Goal: Transaction & Acquisition: Obtain resource

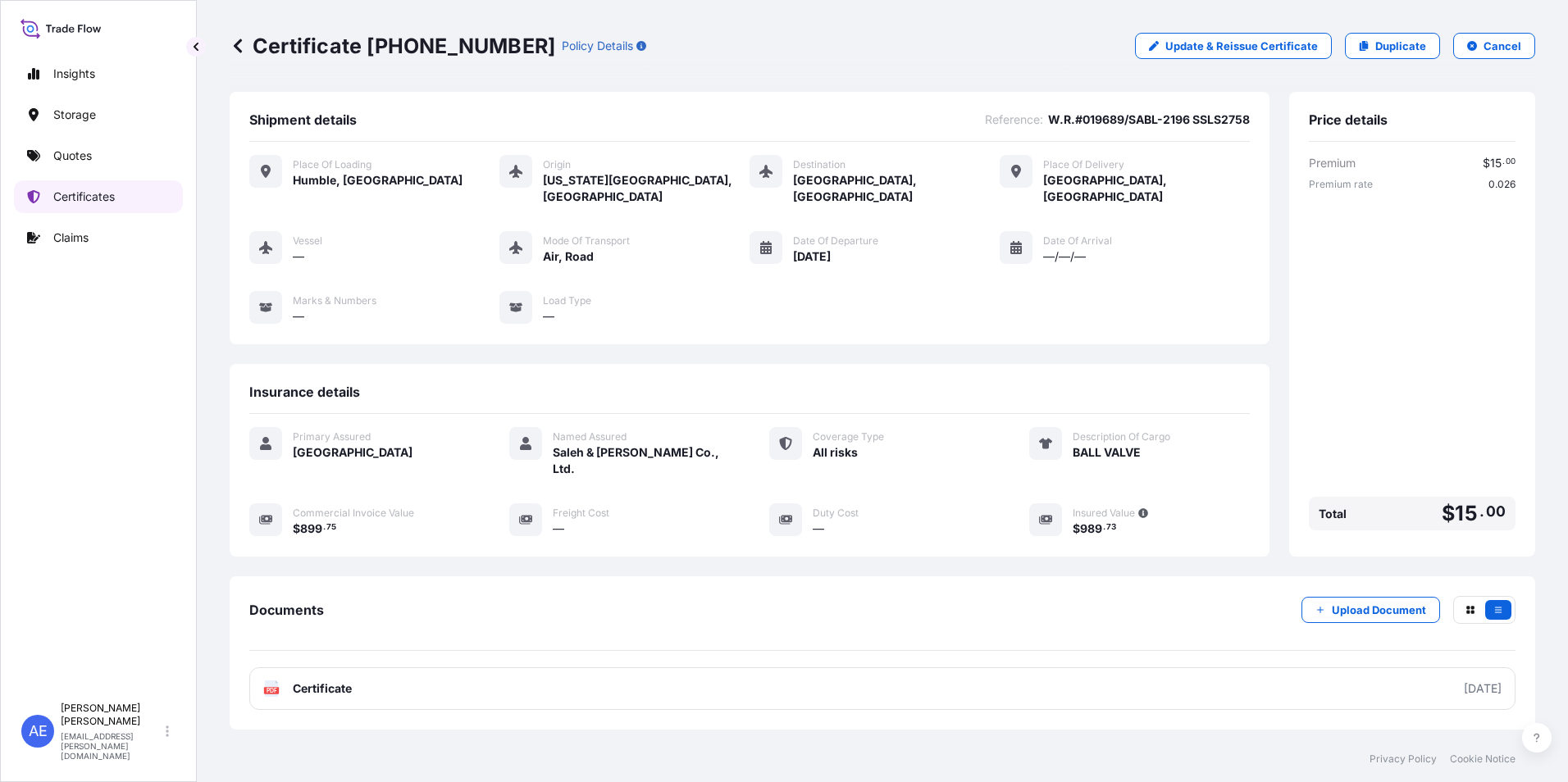
click at [62, 161] on p "Quotes" at bounding box center [73, 155] width 39 height 16
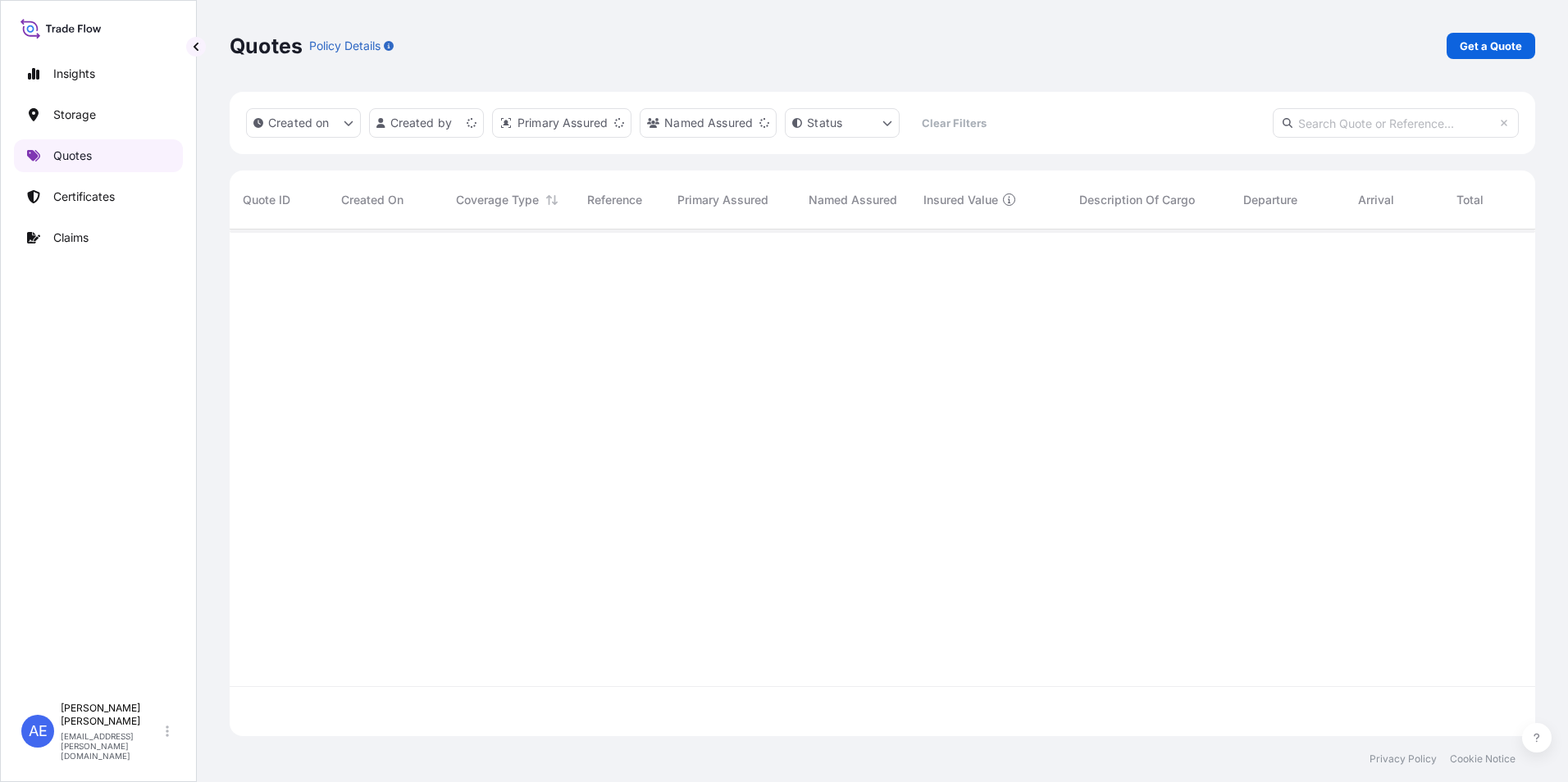
scroll to position [504, 1293]
click at [1468, 55] on link "Get a Quote" at bounding box center [1490, 46] width 89 height 26
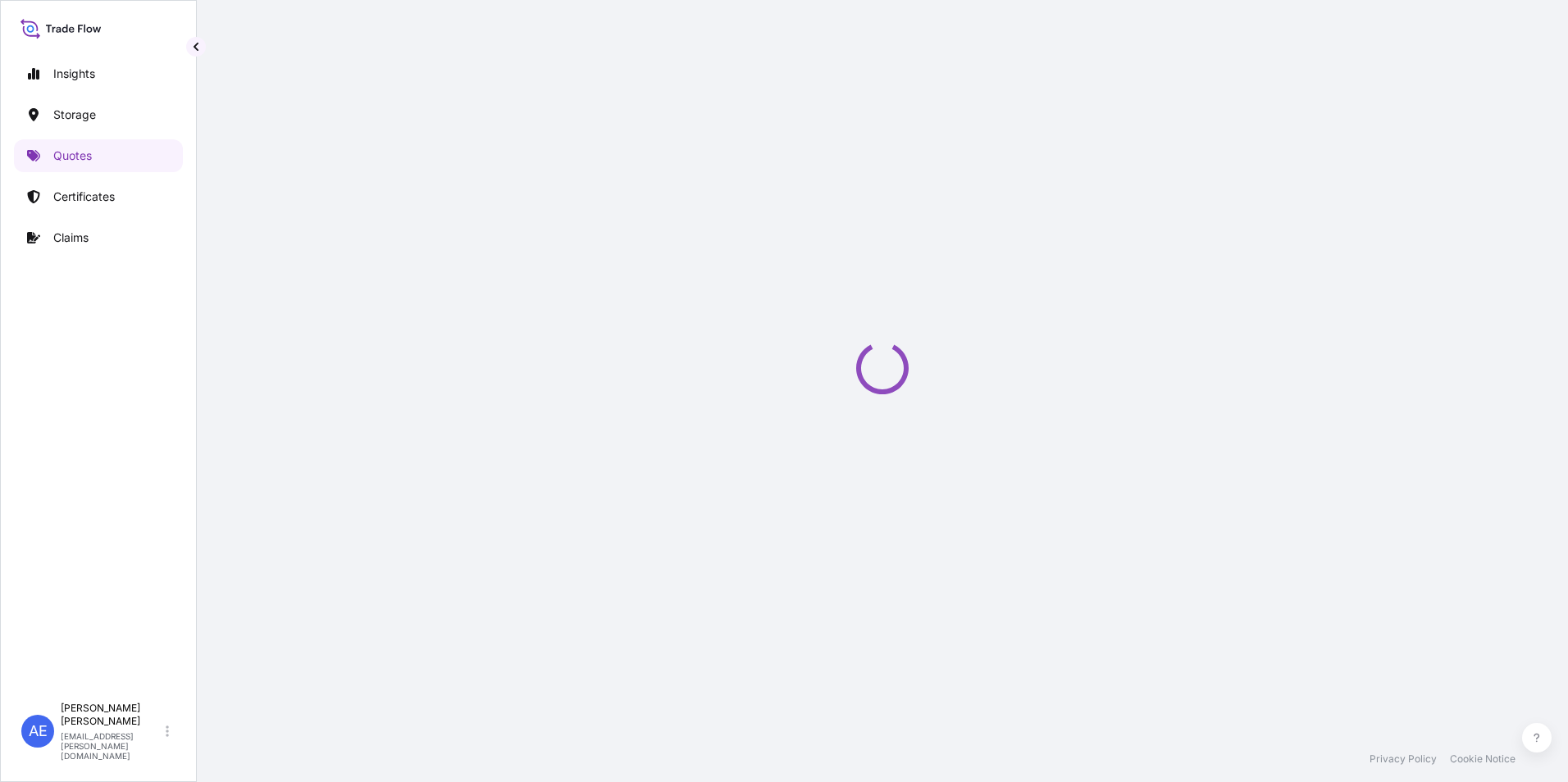
select select "Water"
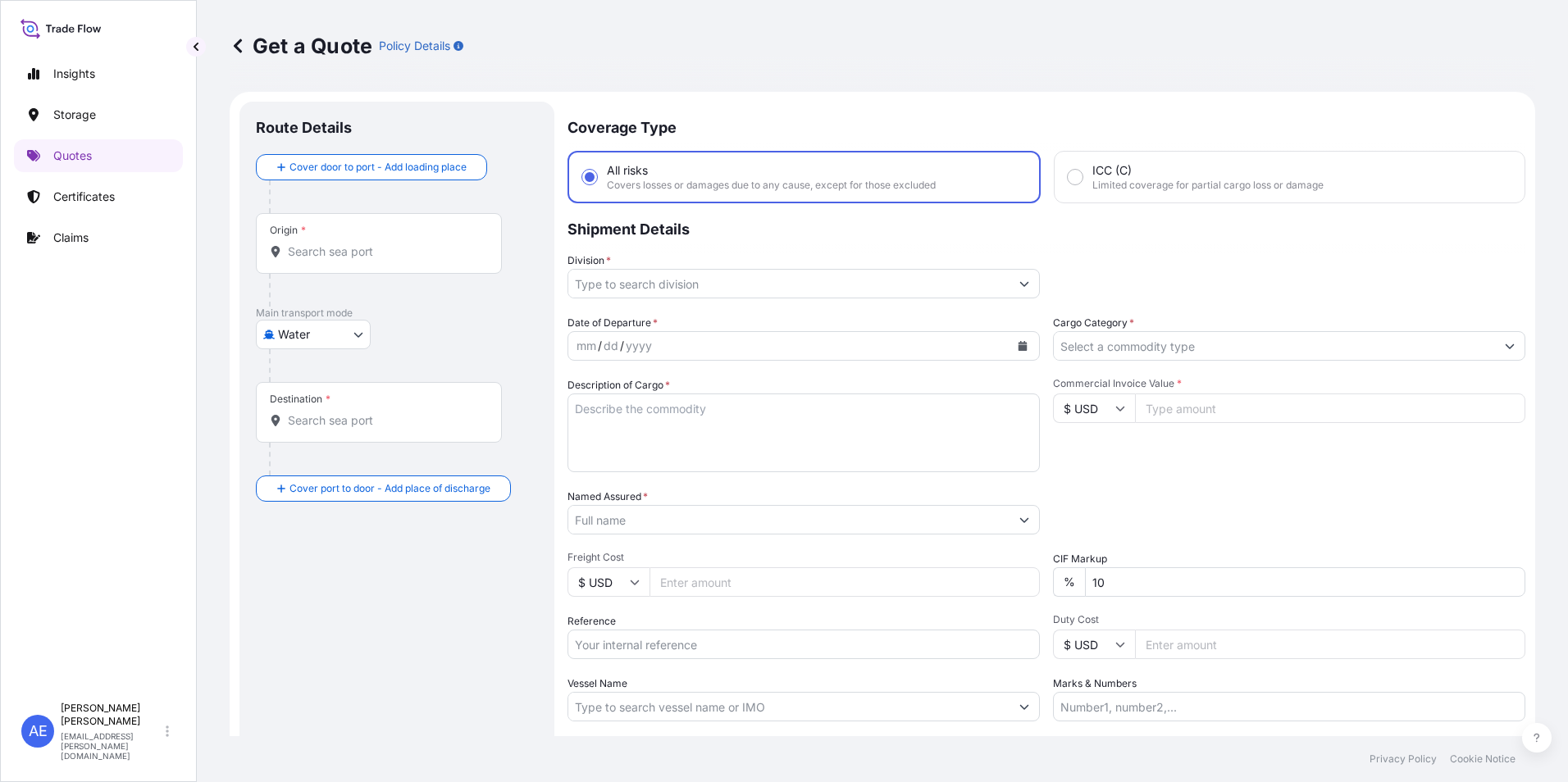
scroll to position [26, 0]
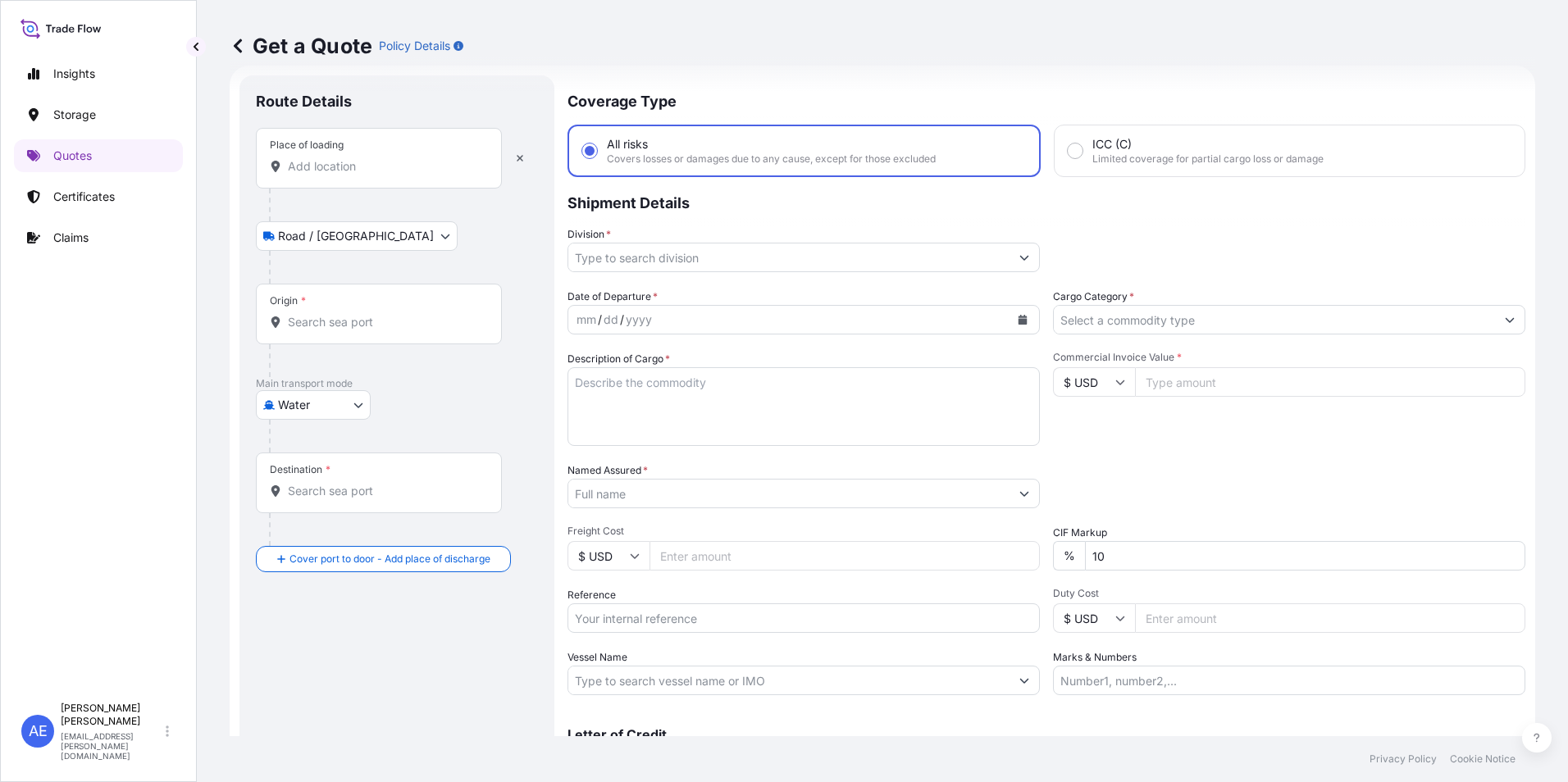
click at [327, 163] on input "Place of loading" at bounding box center [384, 166] width 193 height 16
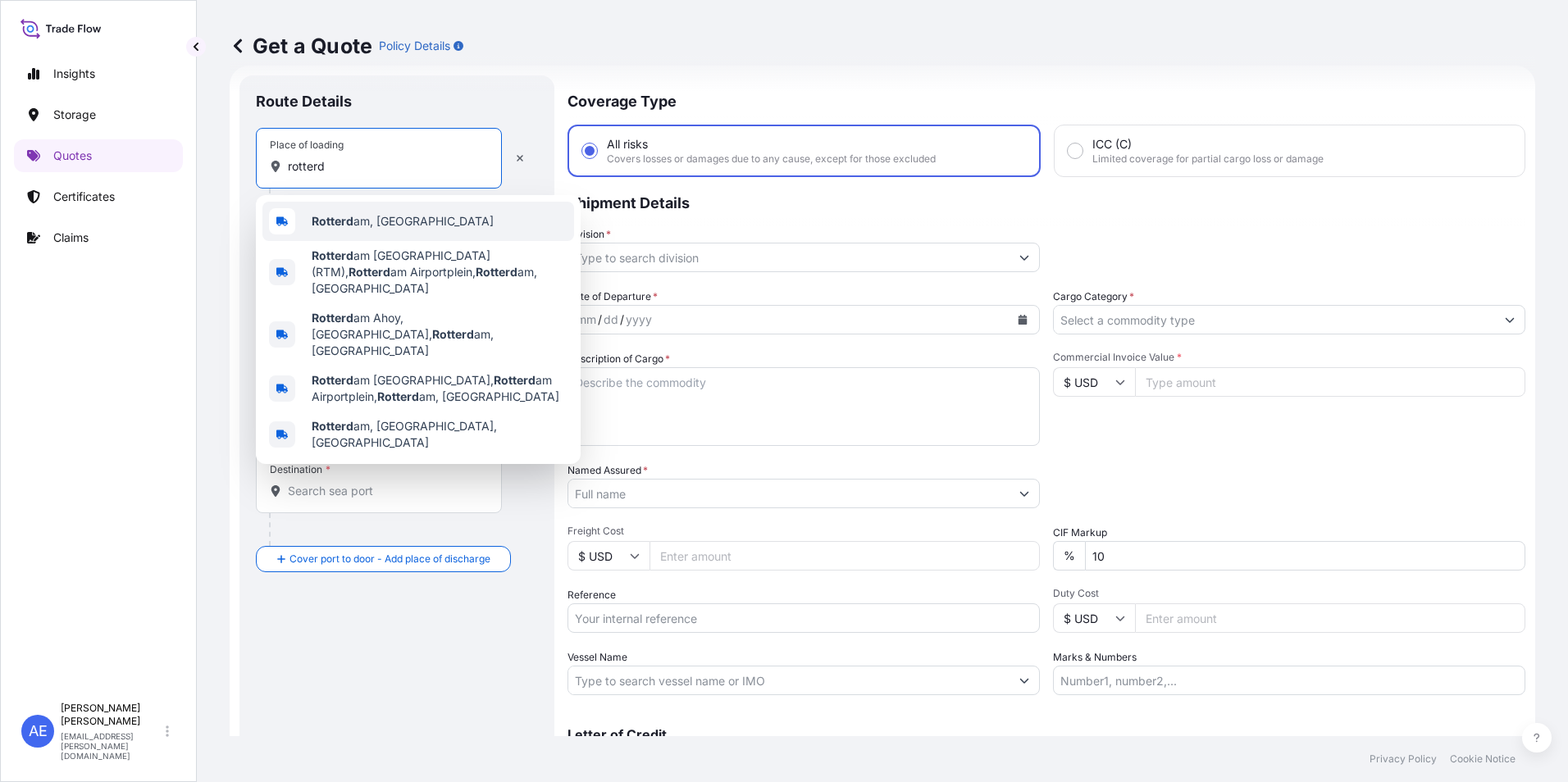
click at [347, 210] on div "Rotterd am, [GEOGRAPHIC_DATA]" at bounding box center [418, 221] width 311 height 40
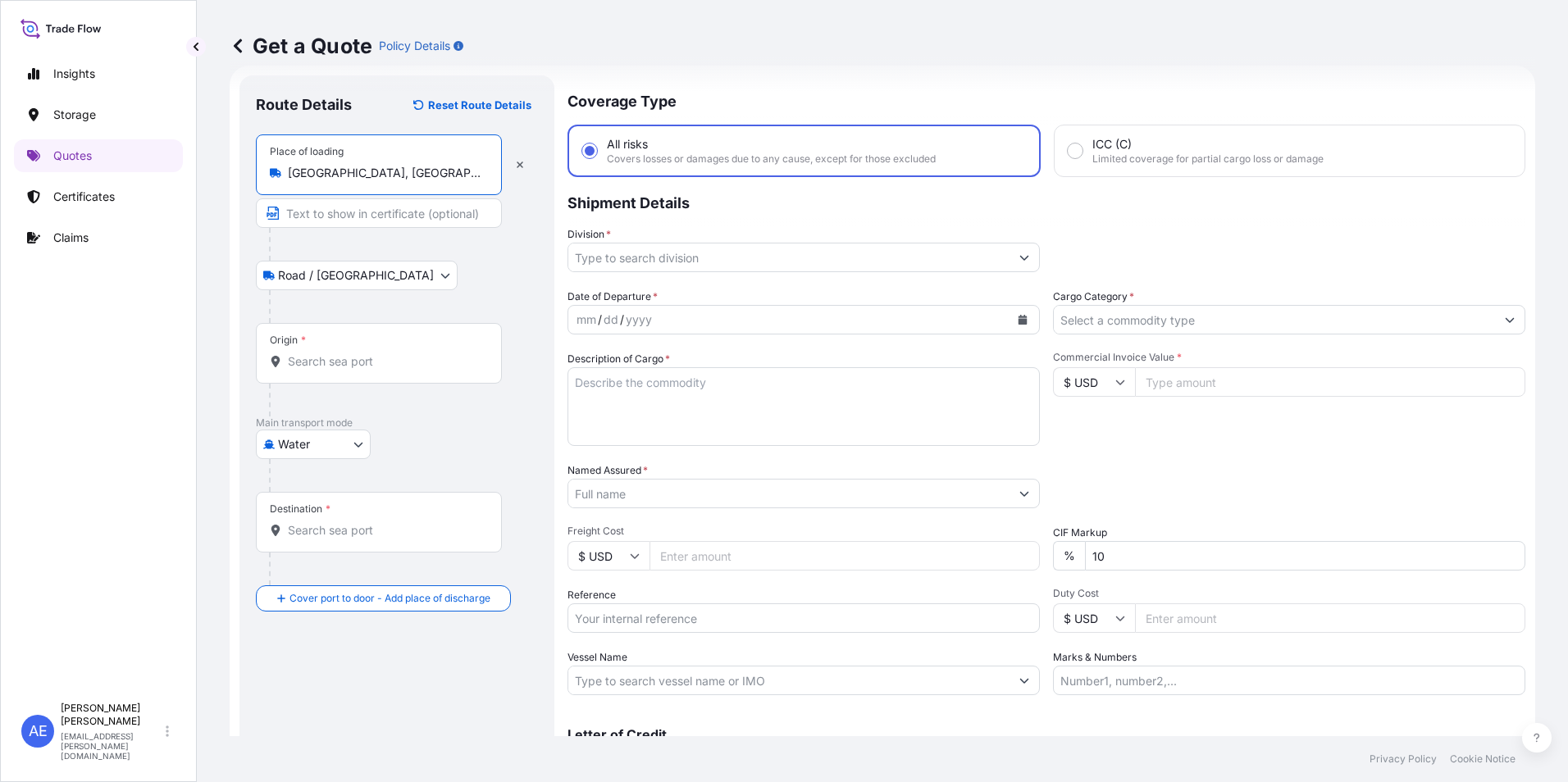
type input "[GEOGRAPHIC_DATA], [GEOGRAPHIC_DATA]"
click at [337, 348] on div "Origin *" at bounding box center [379, 353] width 246 height 61
click at [337, 353] on input "Origin *" at bounding box center [384, 361] width 193 height 16
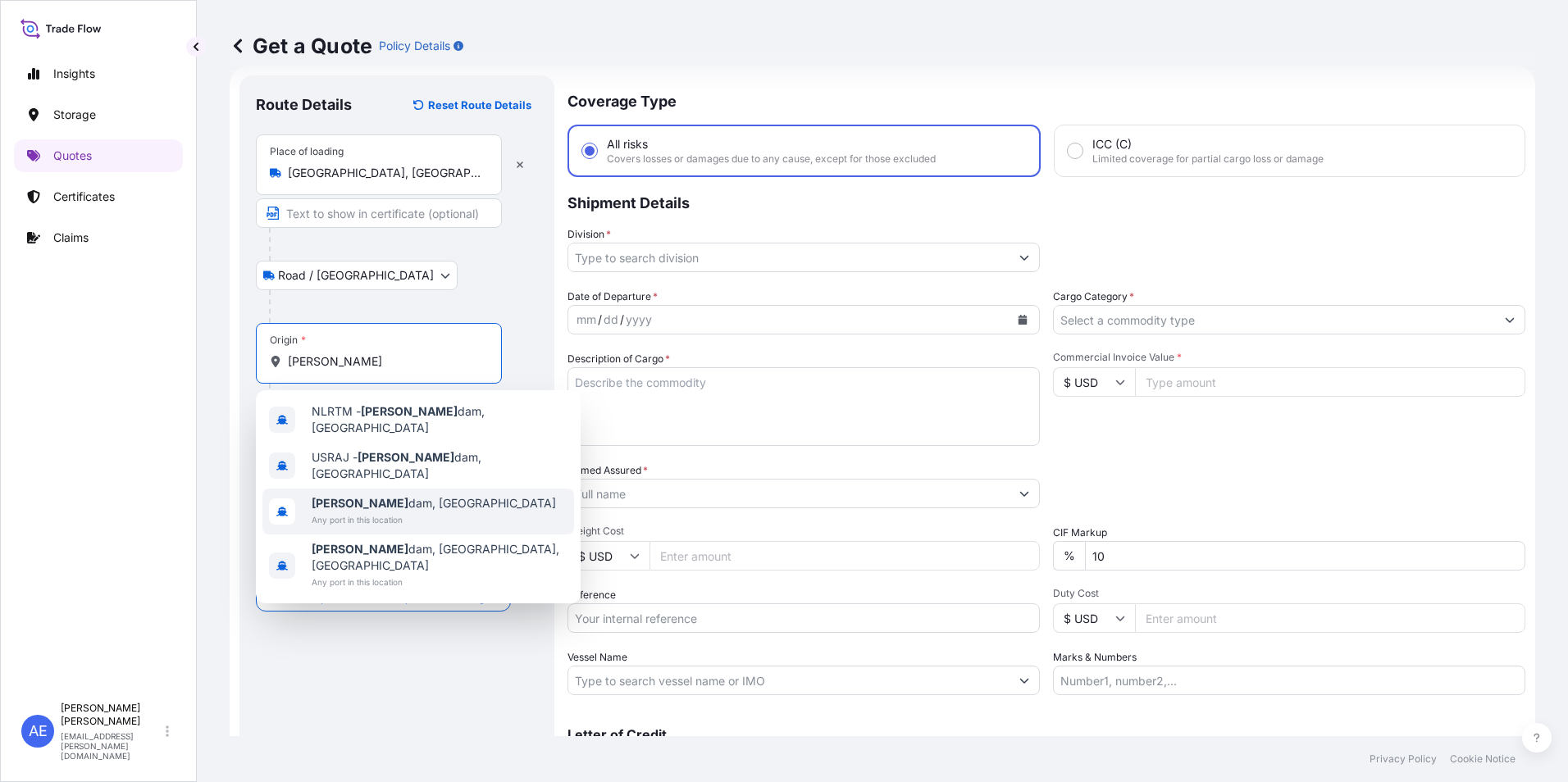
click at [343, 512] on span "Any port in this location" at bounding box center [434, 520] width 245 height 16
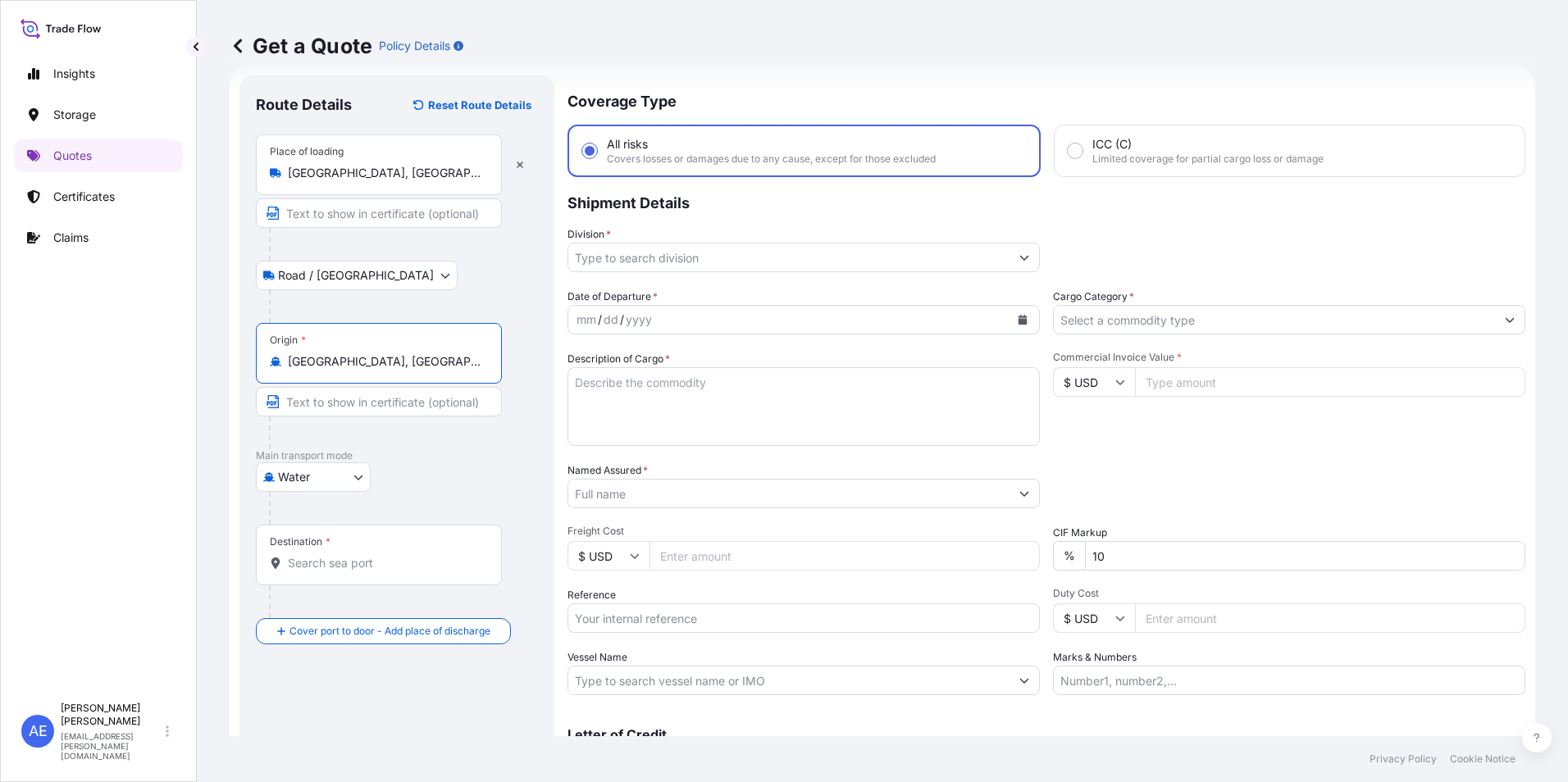
type input "[GEOGRAPHIC_DATA], [GEOGRAPHIC_DATA]"
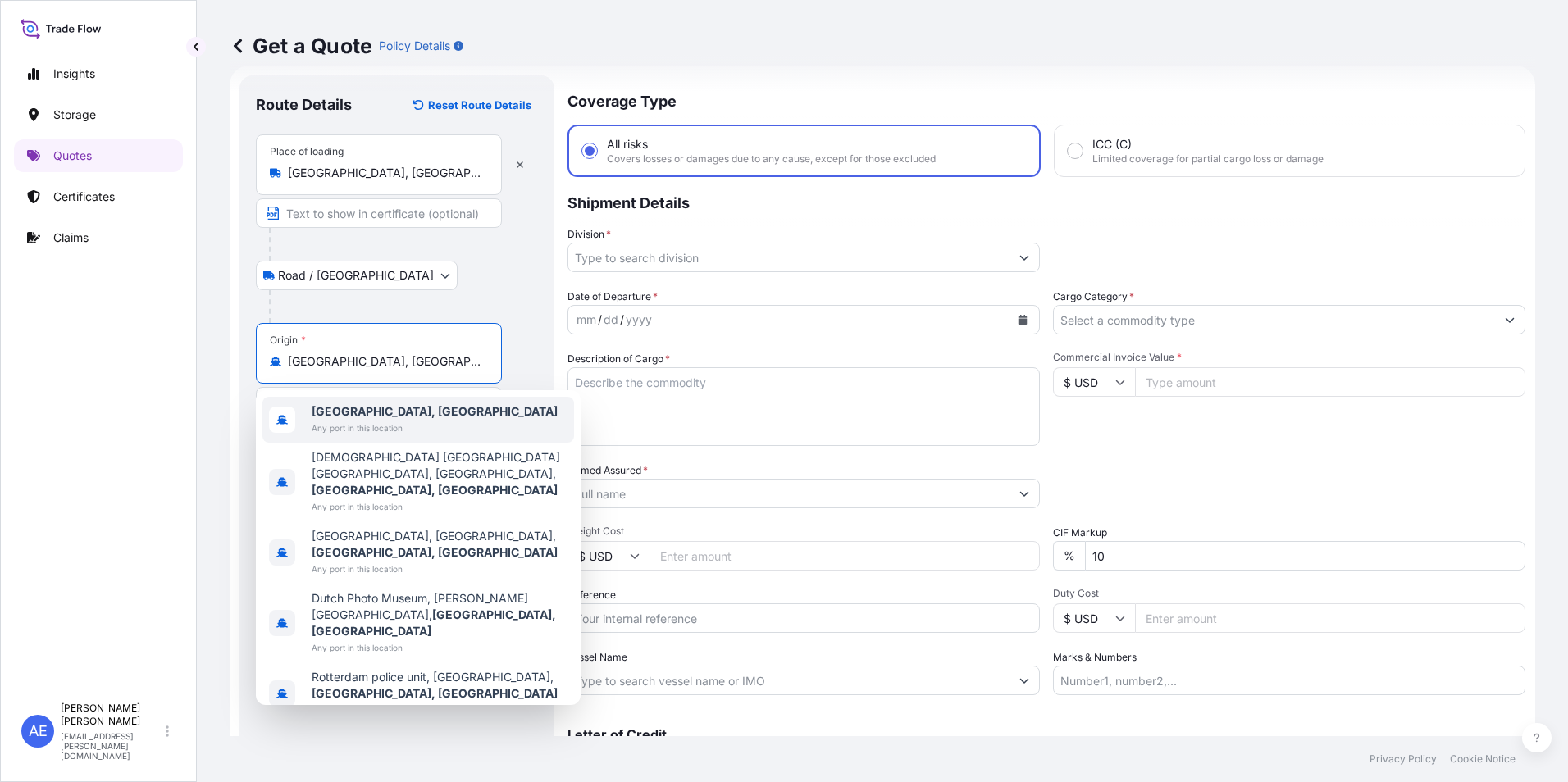
click at [459, 408] on div "[GEOGRAPHIC_DATA], [GEOGRAPHIC_DATA] Any port in this location" at bounding box center [418, 419] width 311 height 46
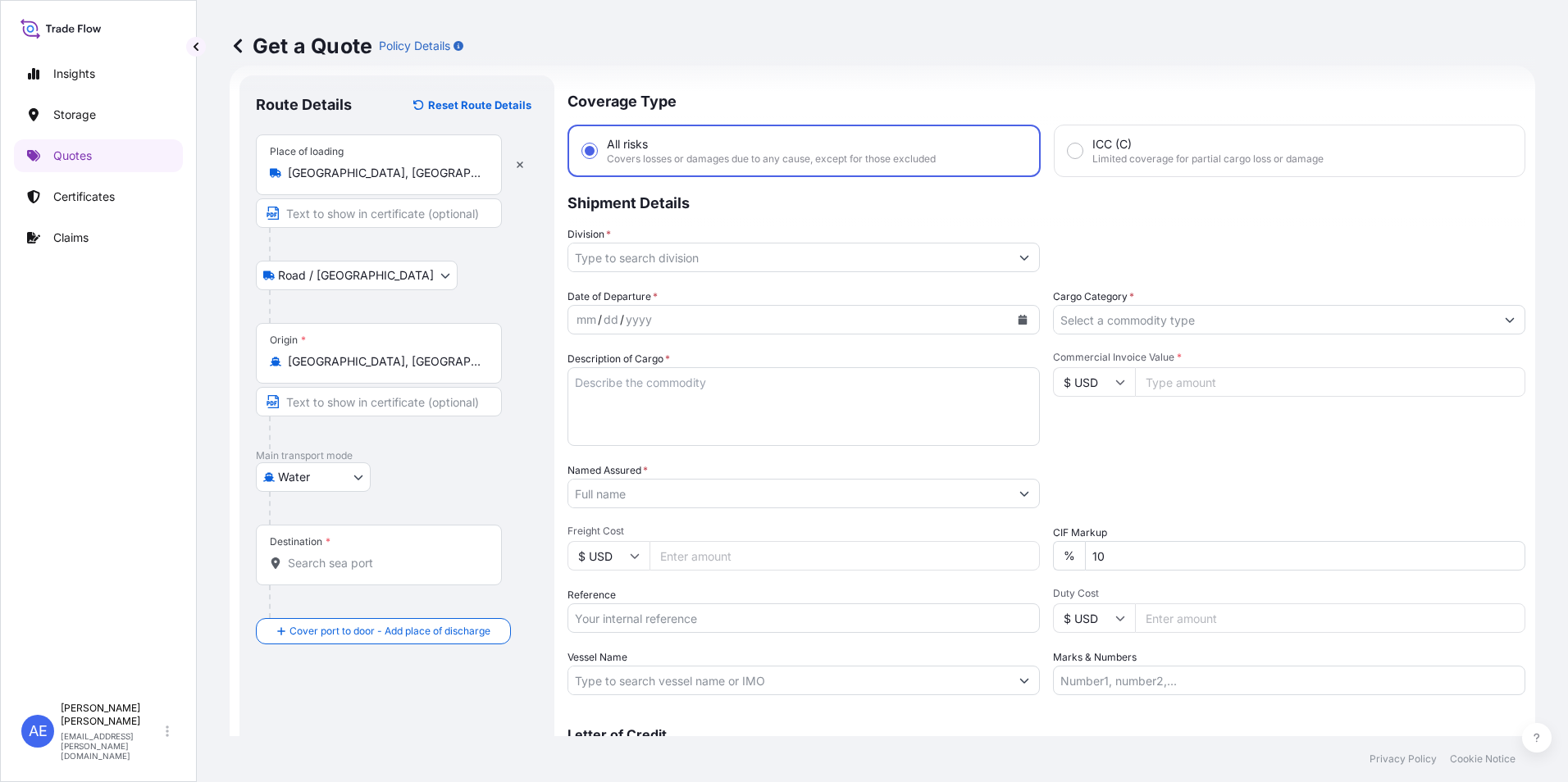
click at [348, 550] on div "Destination *" at bounding box center [379, 555] width 246 height 61
click at [348, 555] on input "Destination *" at bounding box center [384, 563] width 193 height 16
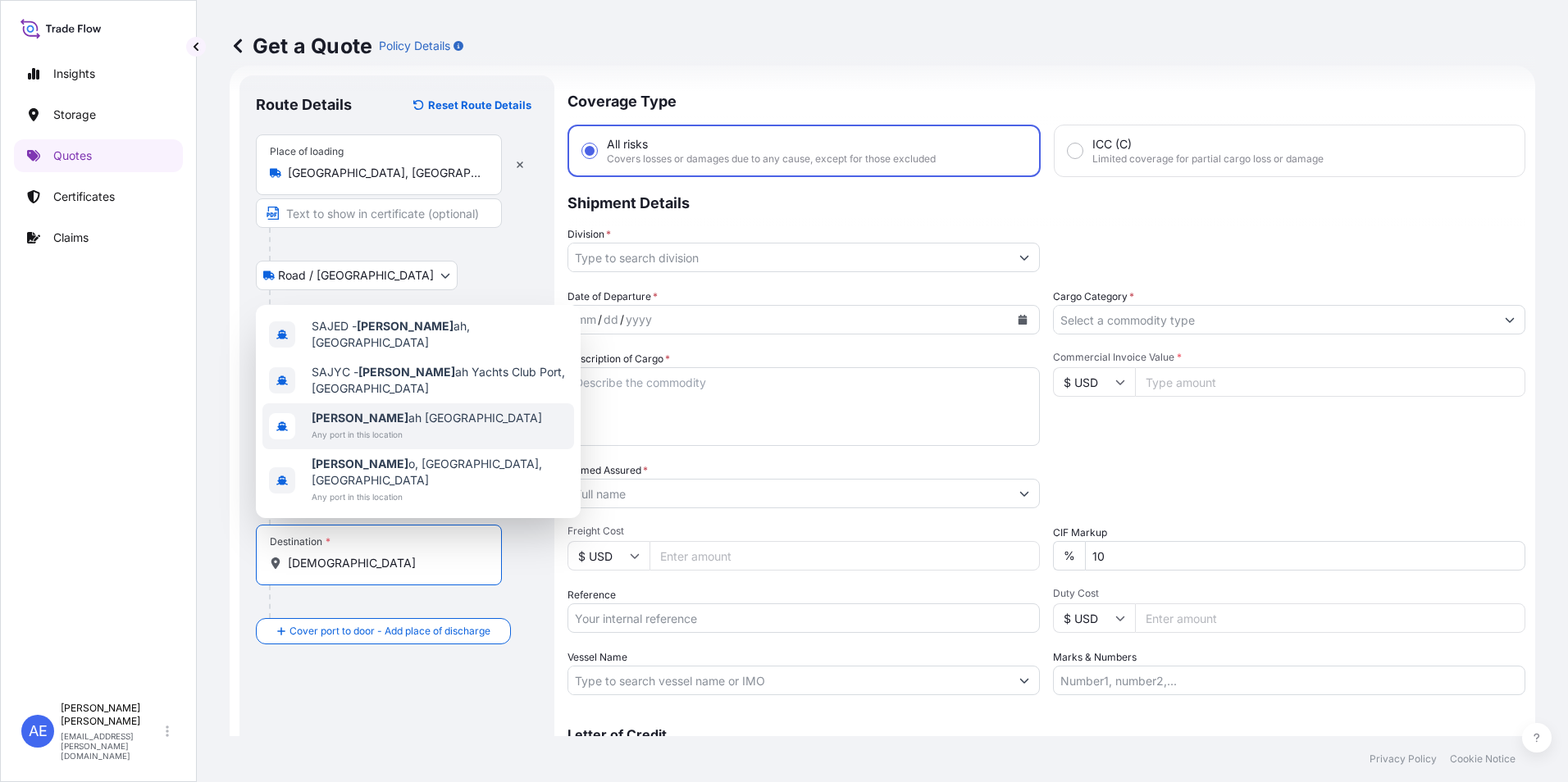
click at [355, 426] on span "[DEMOGRAPHIC_DATA] ah [GEOGRAPHIC_DATA]" at bounding box center [426, 418] width 230 height 16
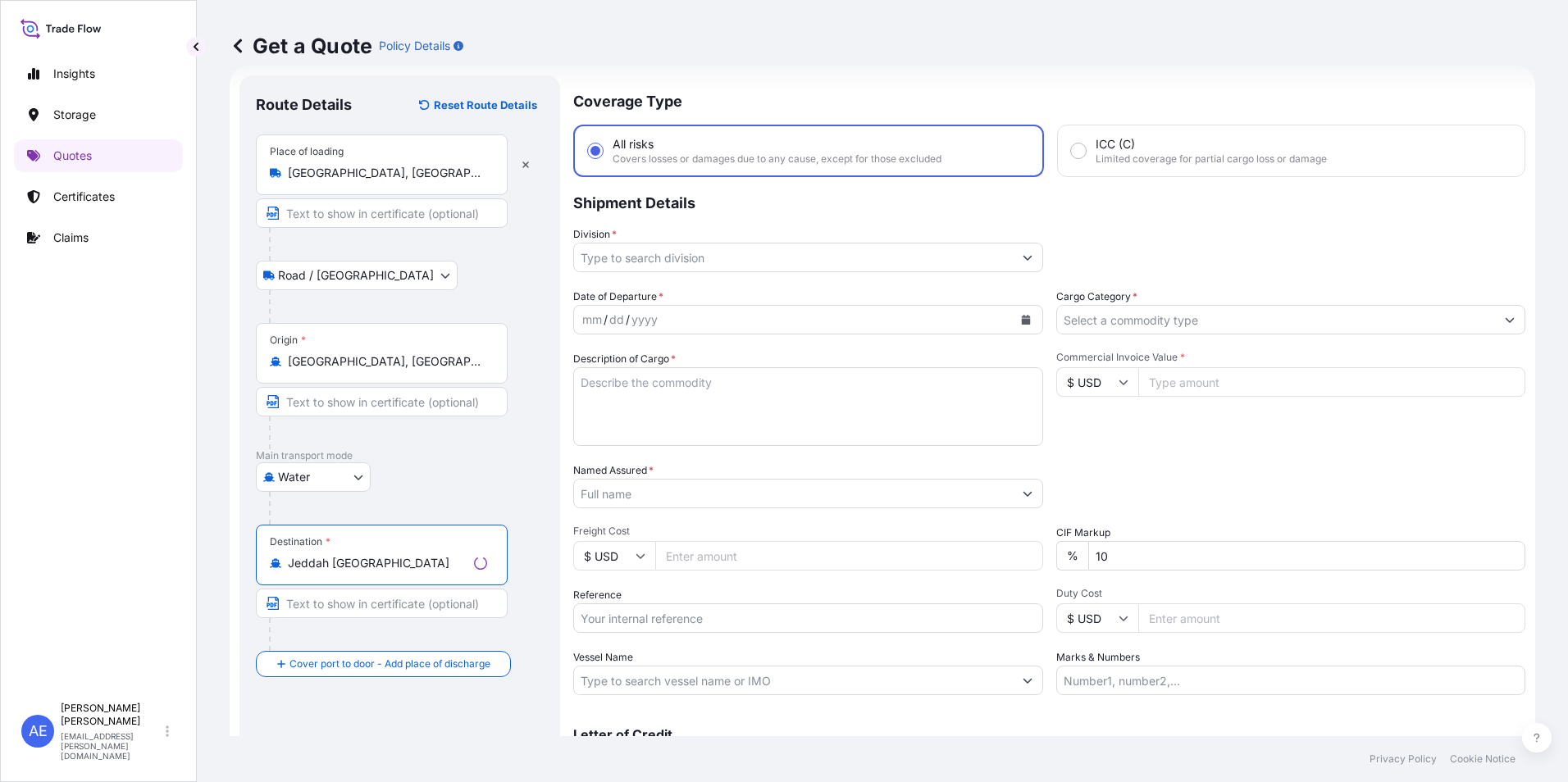
type input "Jeddah [GEOGRAPHIC_DATA]"
click at [399, 602] on div "[GEOGRAPHIC_DATA] [GEOGRAPHIC_DATA] Any port in this location" at bounding box center [418, 622] width 311 height 46
click at [365, 615] on b "Jeddah [GEOGRAPHIC_DATA]" at bounding box center [393, 612] width 164 height 14
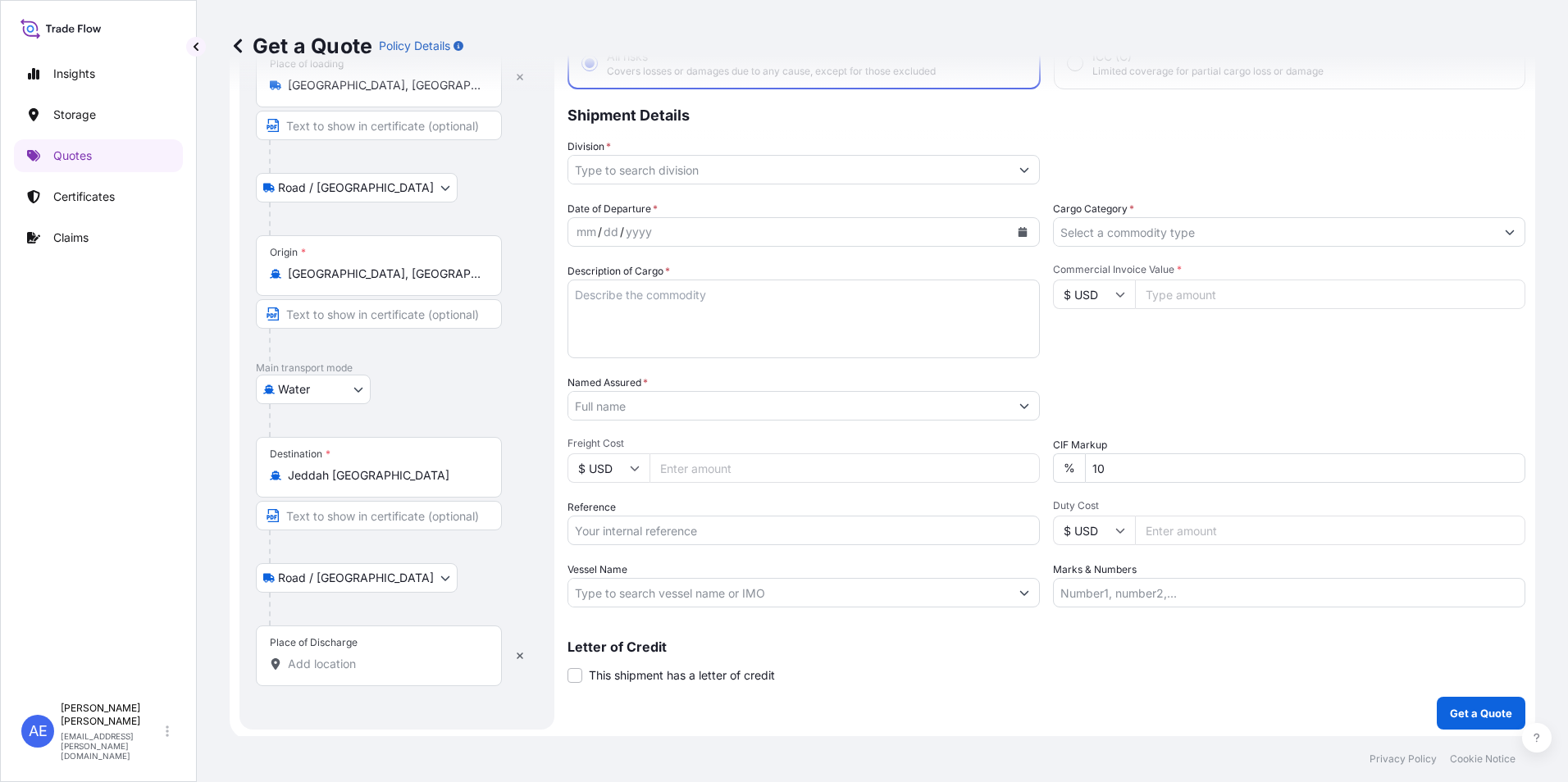
scroll to position [117, 0]
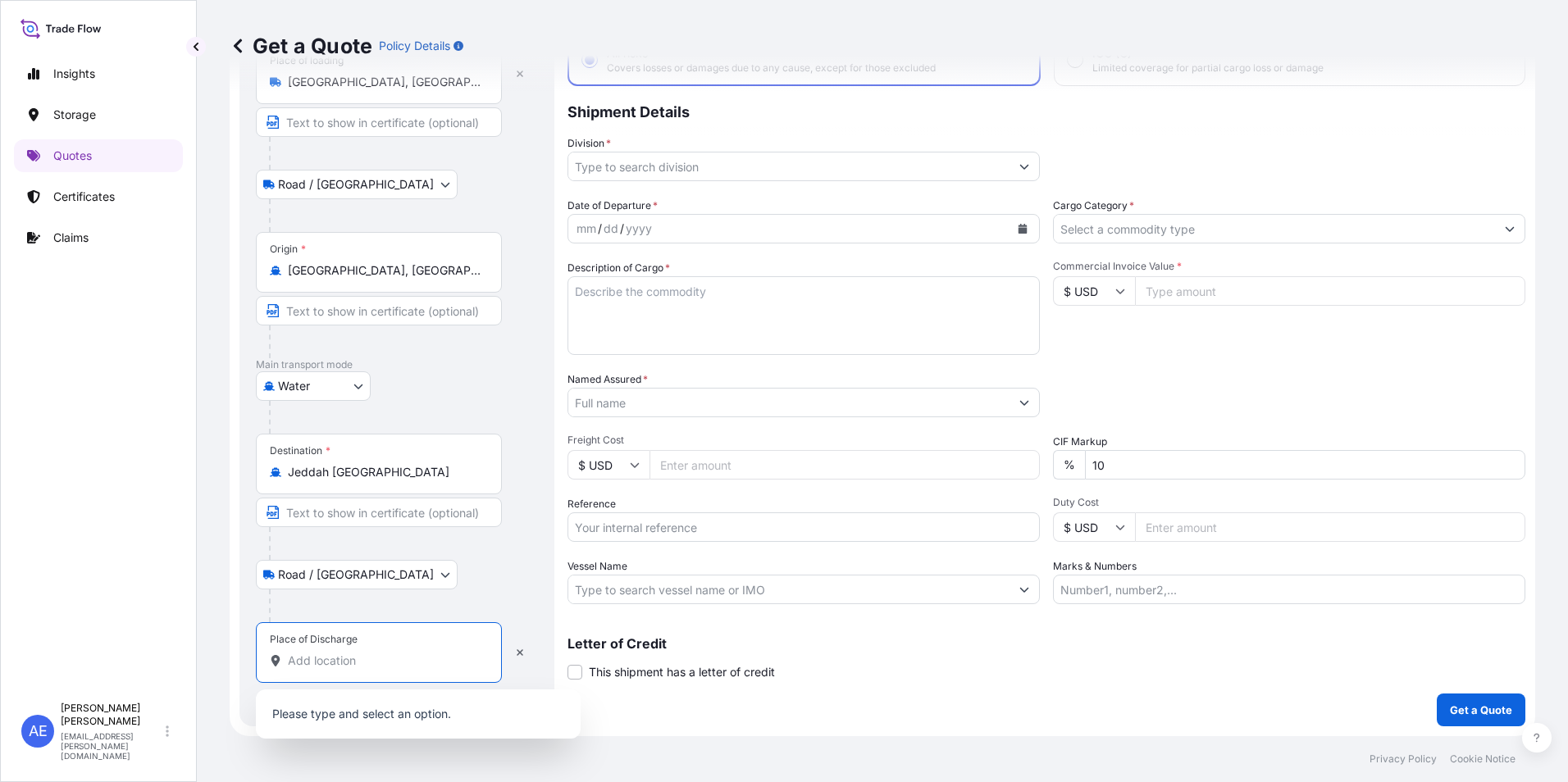
click at [351, 656] on input "Place of Discharge" at bounding box center [384, 661] width 193 height 16
click at [379, 662] on input "[DEMOGRAPHIC_DATA]" at bounding box center [384, 661] width 193 height 16
click at [366, 407] on div at bounding box center [407, 417] width 275 height 33
click at [380, 659] on input "jedda" at bounding box center [384, 661] width 193 height 16
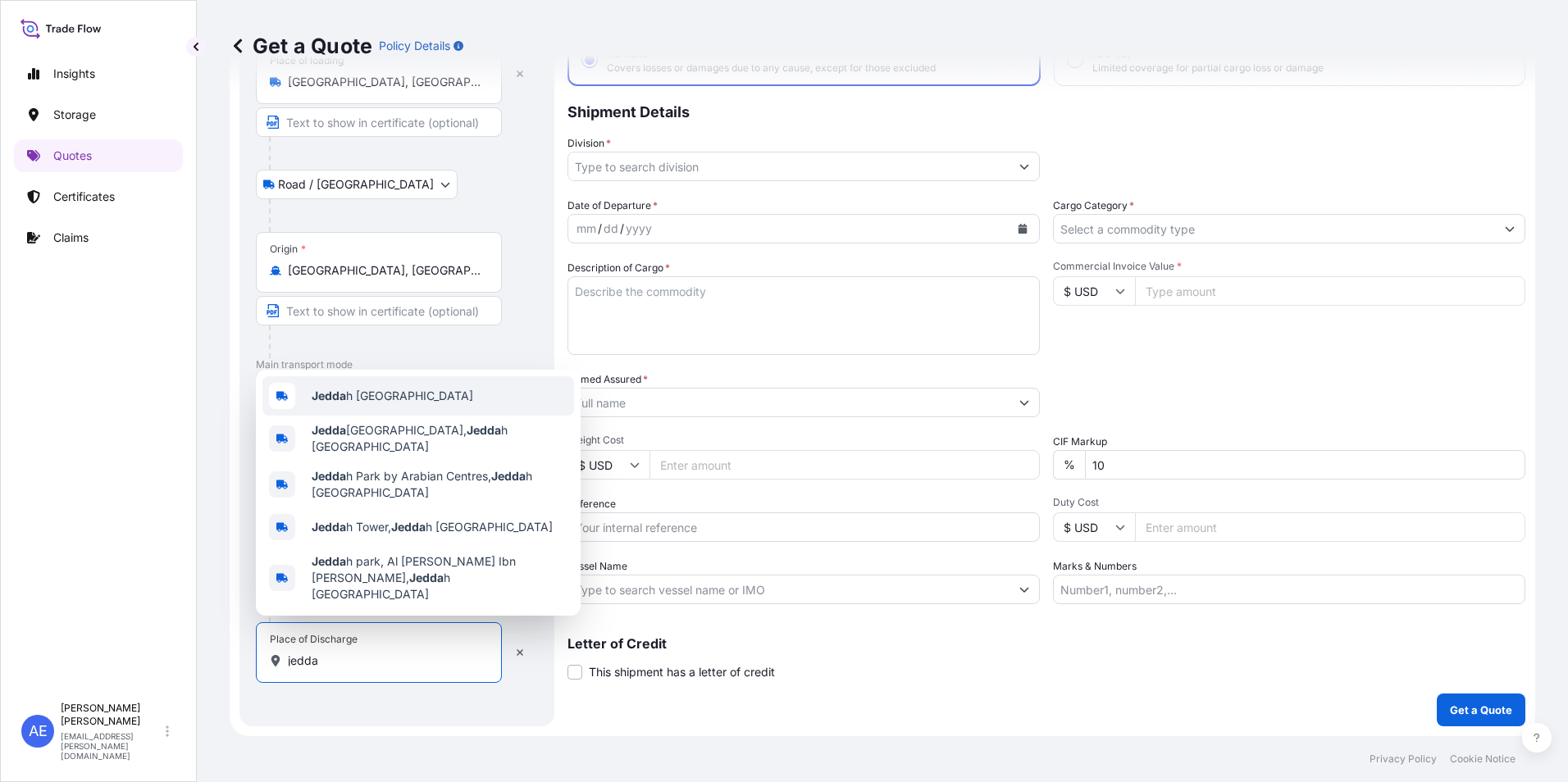
click at [387, 416] on div "Jedda h [GEOGRAPHIC_DATA]" at bounding box center [418, 396] width 311 height 40
type input "Jeddah [GEOGRAPHIC_DATA]"
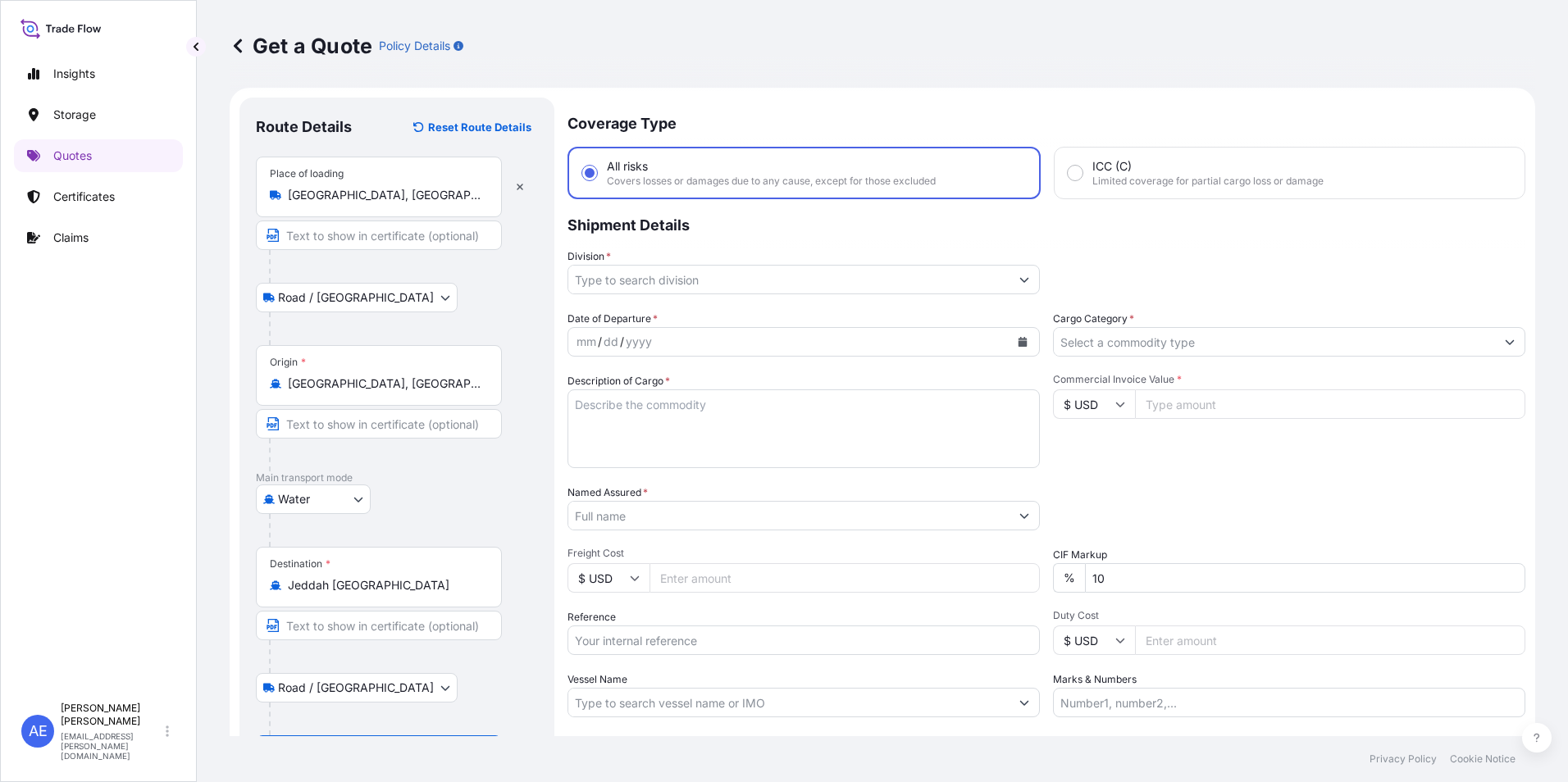
scroll to position [0, 0]
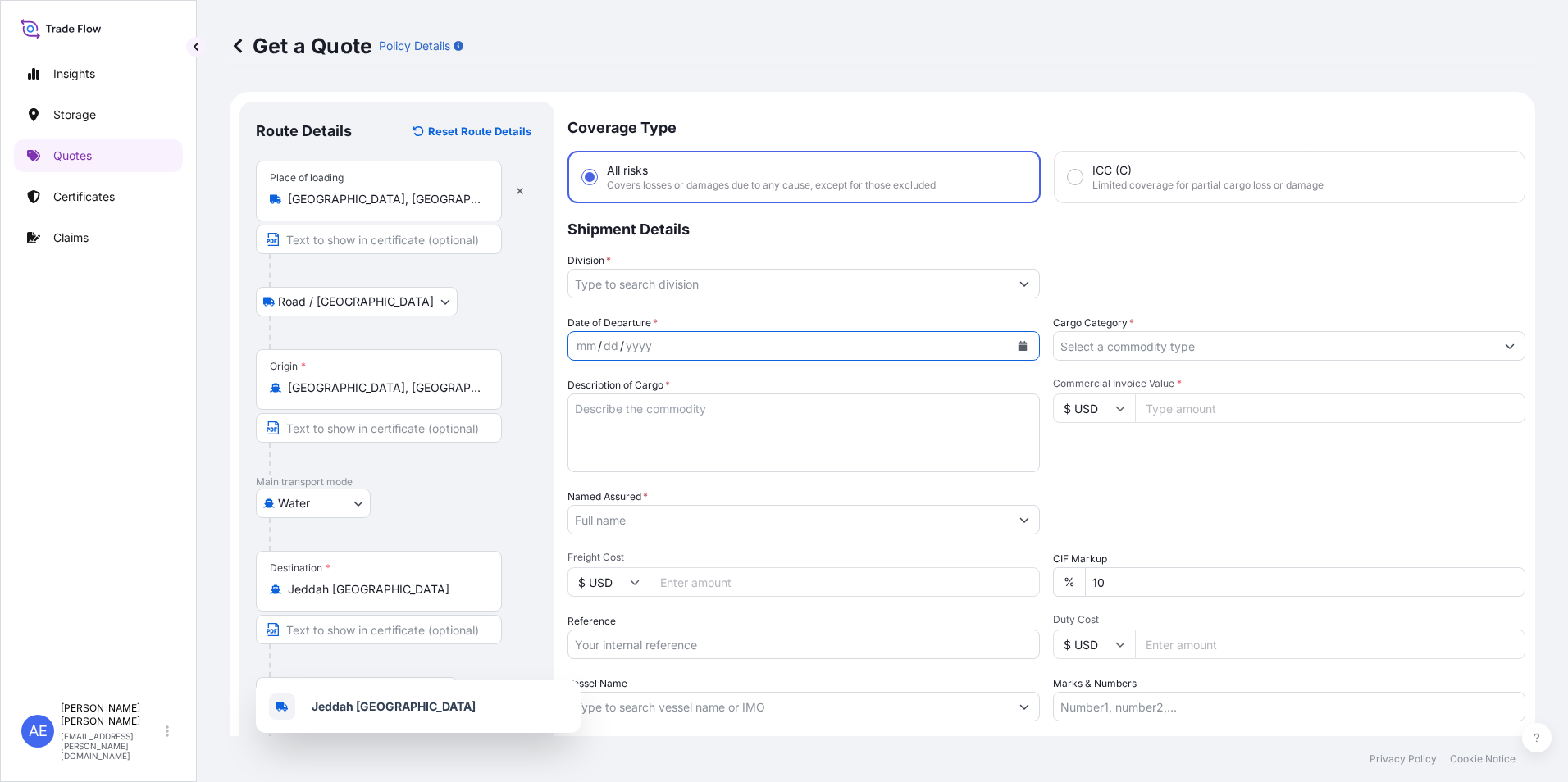
click at [1017, 348] on icon "Calendar" at bounding box center [1022, 346] width 10 height 10
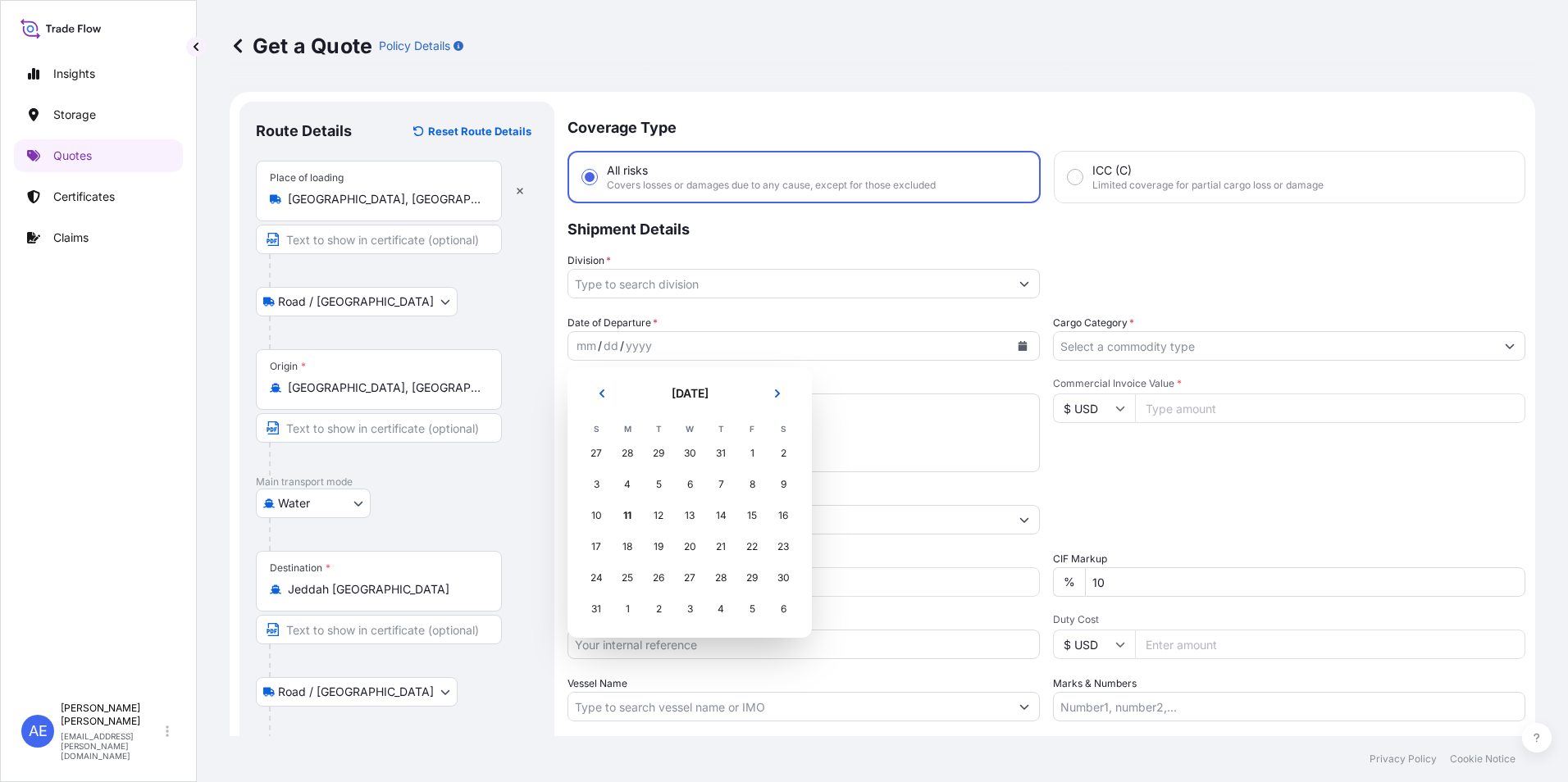
click at [782, 487] on div "9" at bounding box center [783, 484] width 30 height 30
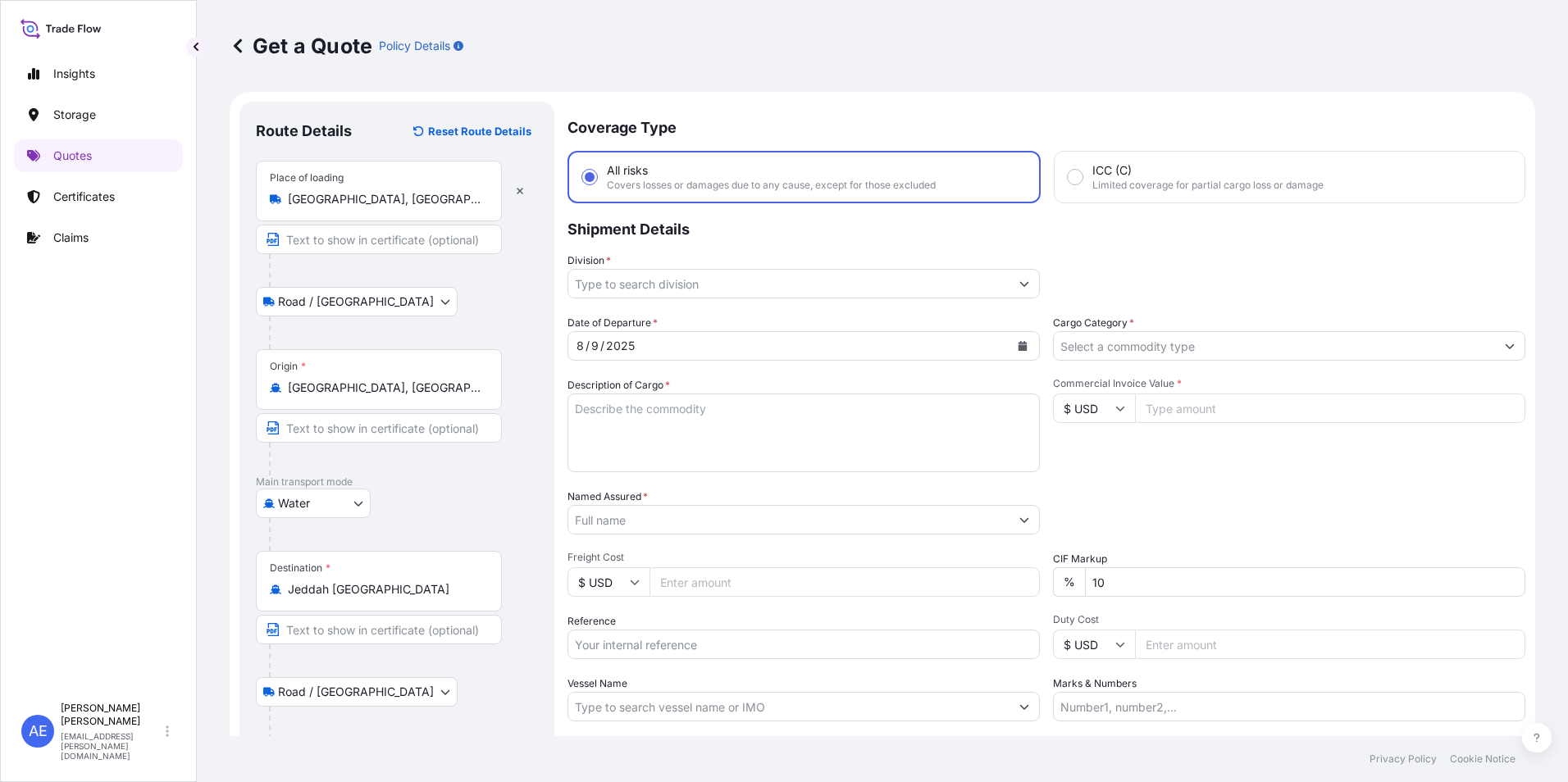
click at [1035, 292] on div "Division *" at bounding box center [1046, 275] width 957 height 46
click at [1022, 290] on button "Show suggestions" at bounding box center [1024, 283] width 30 height 30
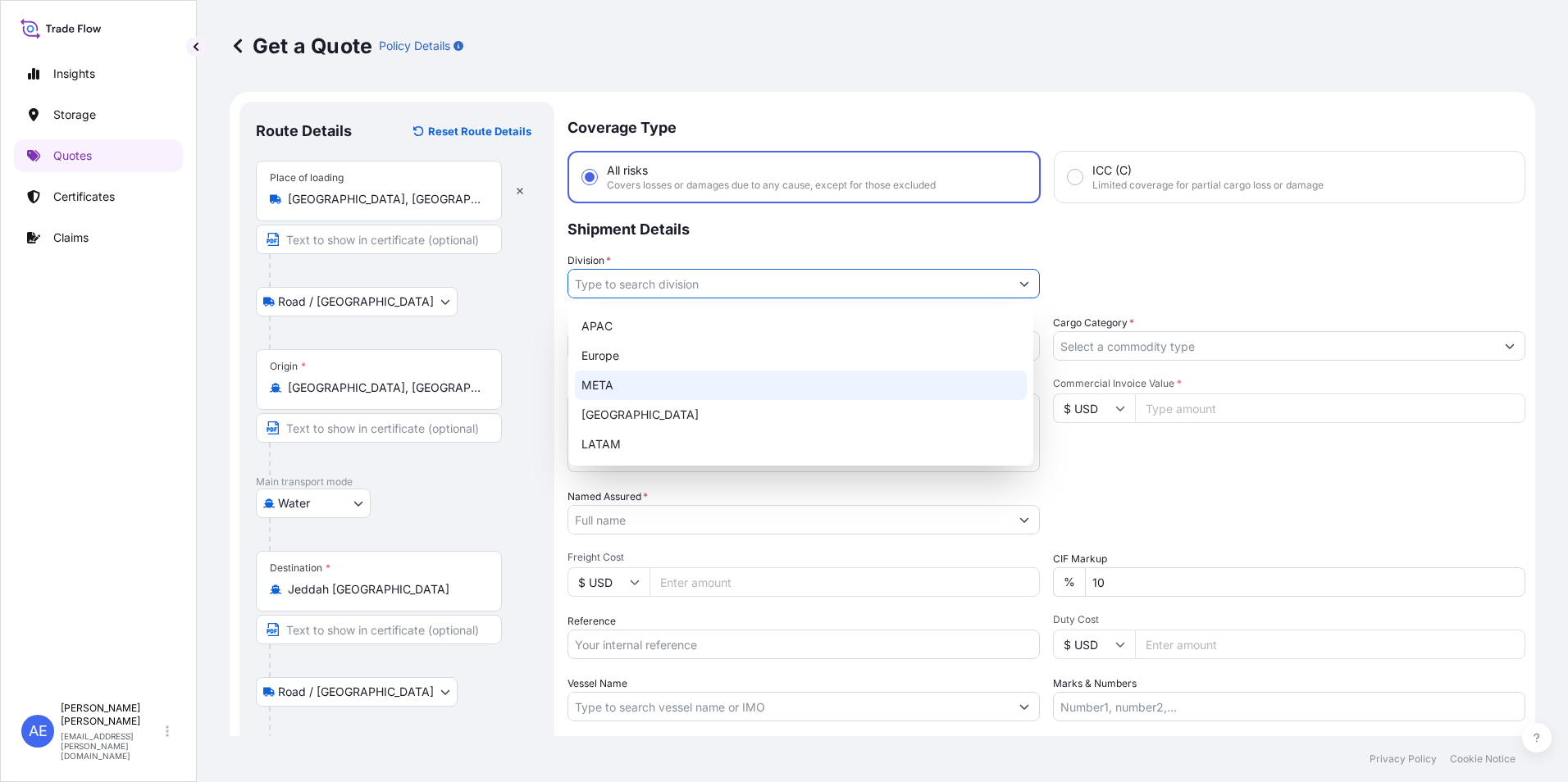
click at [649, 384] on div "META" at bounding box center [800, 385] width 452 height 30
type input "META"
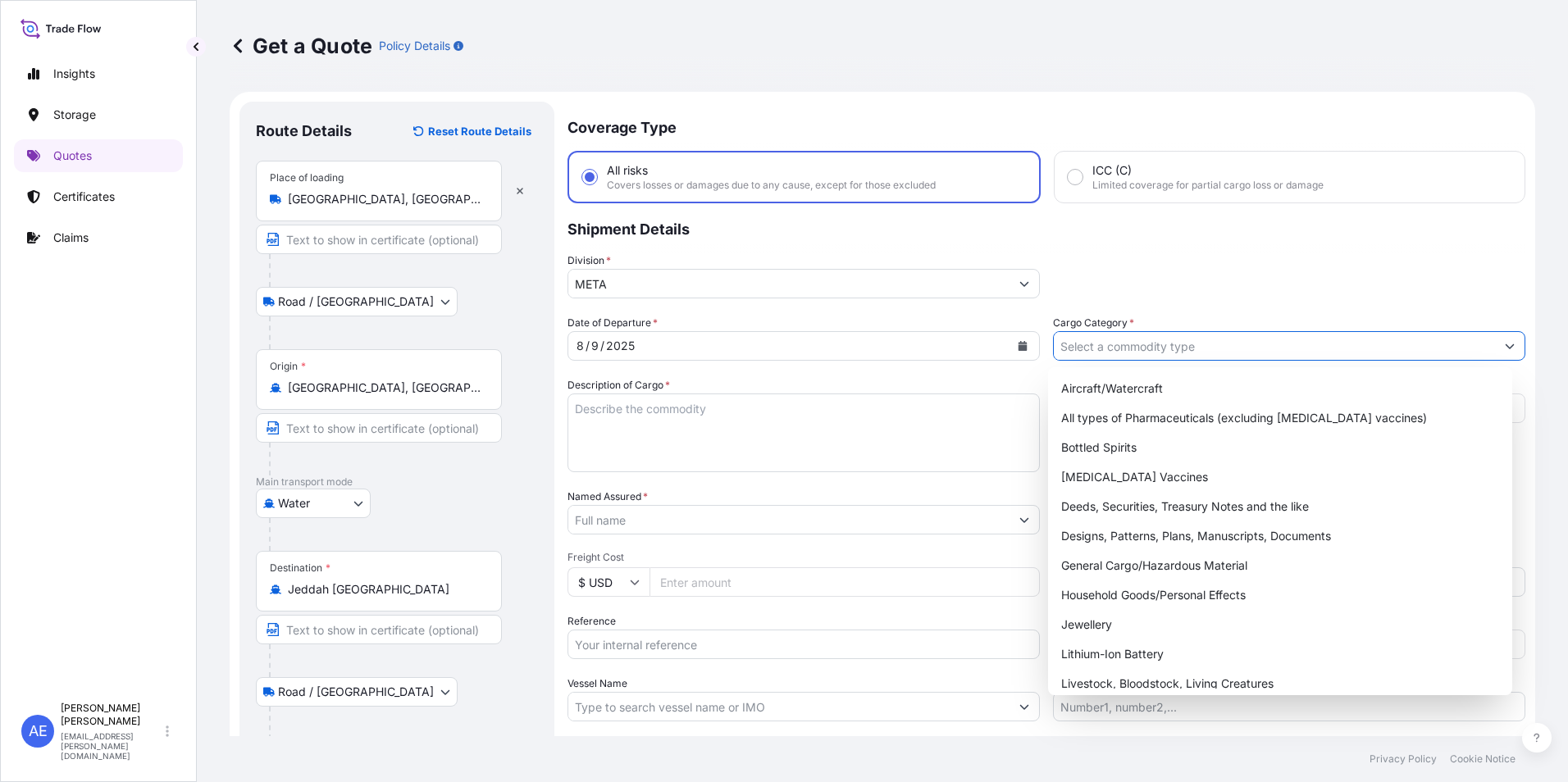
click at [1202, 352] on input "Cargo Category *" at bounding box center [1274, 346] width 441 height 30
click at [1172, 565] on div "General Cargo/Hazardous Material" at bounding box center [1280, 565] width 452 height 30
type input "General Cargo/Hazardous Material"
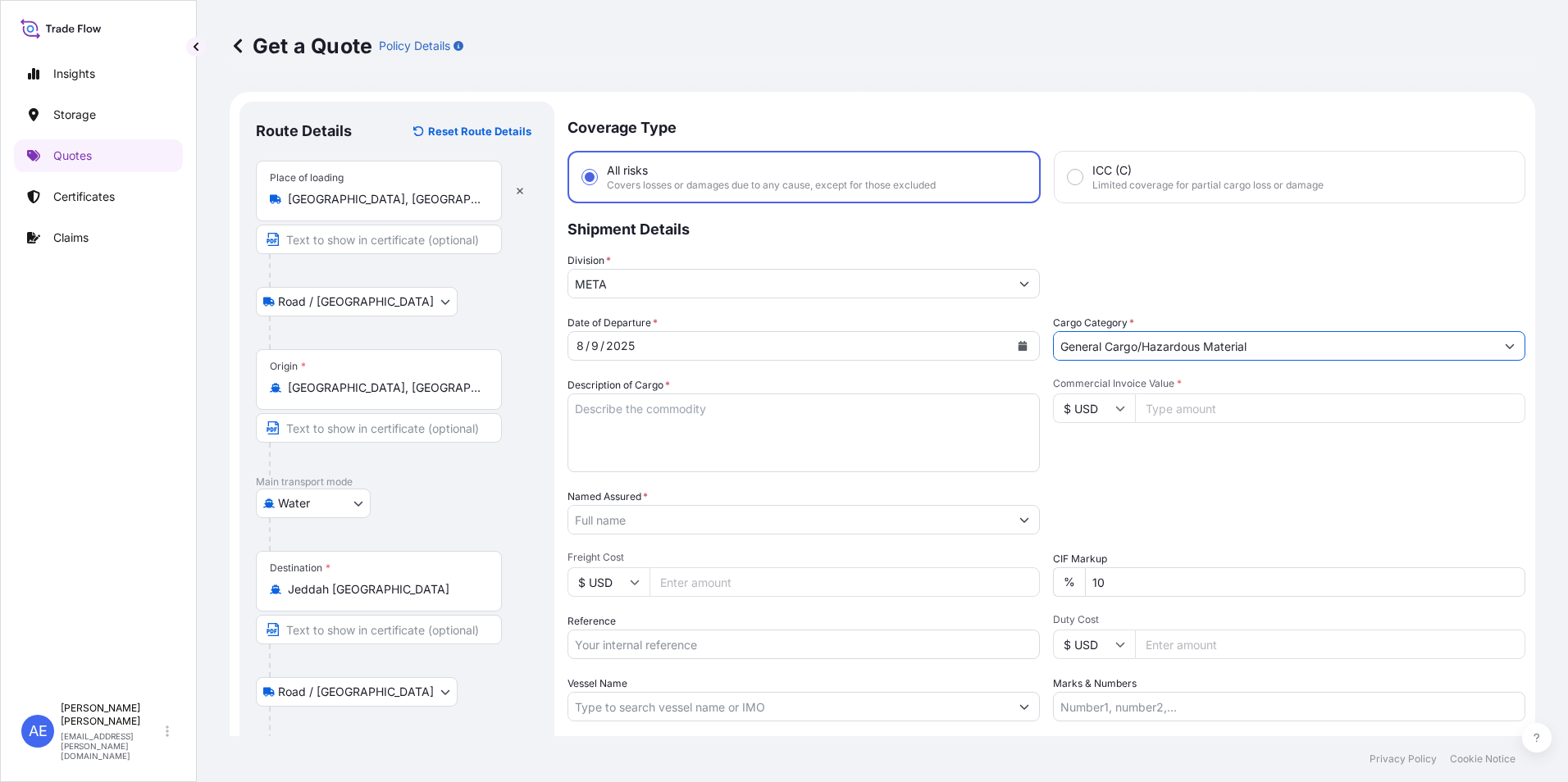
click at [1220, 355] on input "General Cargo/Hazardous Material" at bounding box center [1274, 346] width 441 height 30
click at [1505, 348] on icon "Show suggestions" at bounding box center [1510, 346] width 10 height 10
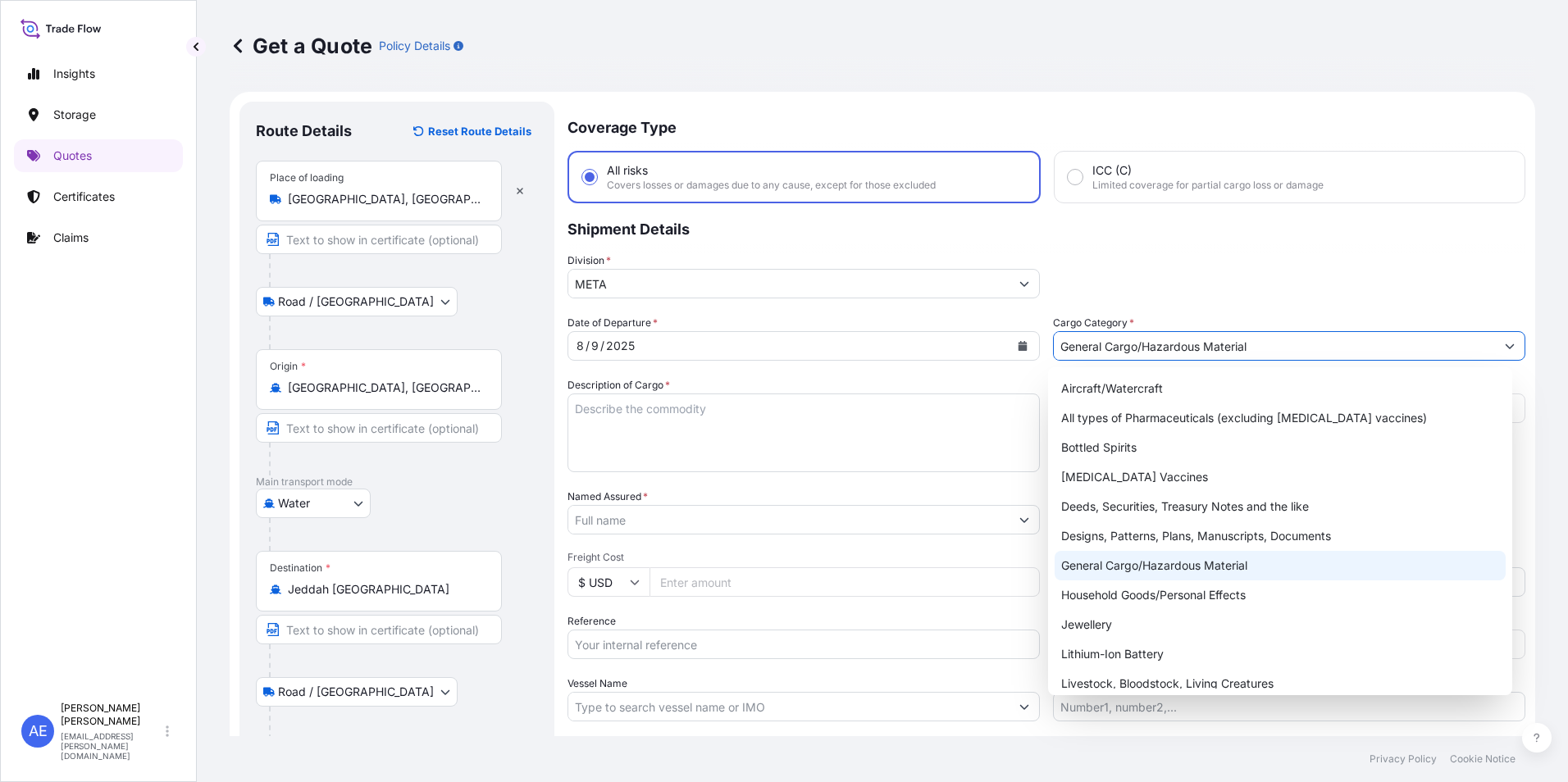
click at [1169, 572] on div "General Cargo/Hazardous Material" at bounding box center [1280, 565] width 452 height 30
click at [1180, 568] on div "General Cargo/Hazardous Material" at bounding box center [1280, 565] width 452 height 30
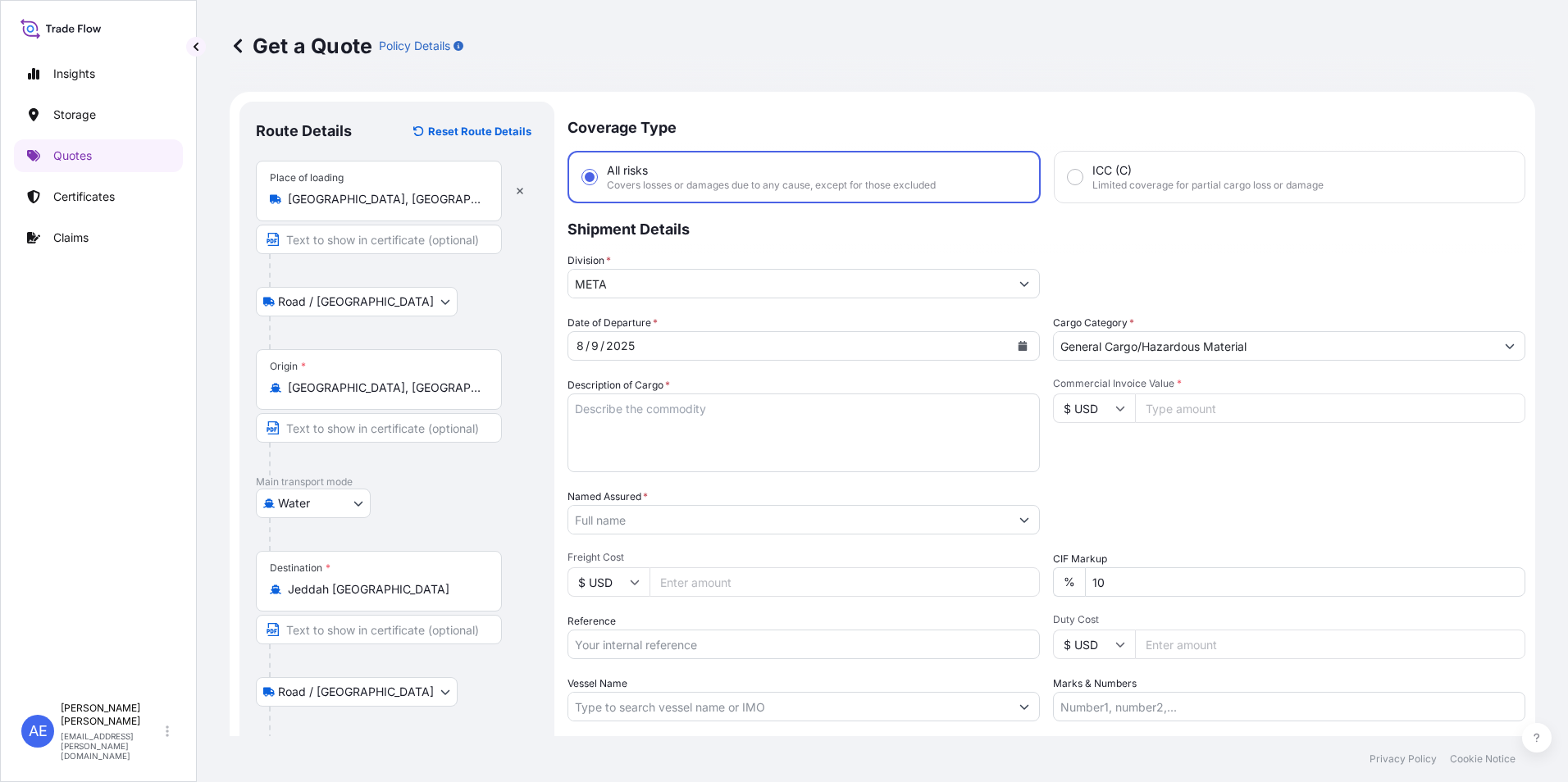
click at [1115, 412] on icon at bounding box center [1120, 408] width 10 height 10
click at [1073, 457] on div "€ EUR" at bounding box center [1088, 453] width 69 height 31
type input "€ EUR"
click at [1169, 411] on input "Commercial Invoice Value *" at bounding box center [1329, 408] width 391 height 30
paste input "71338"
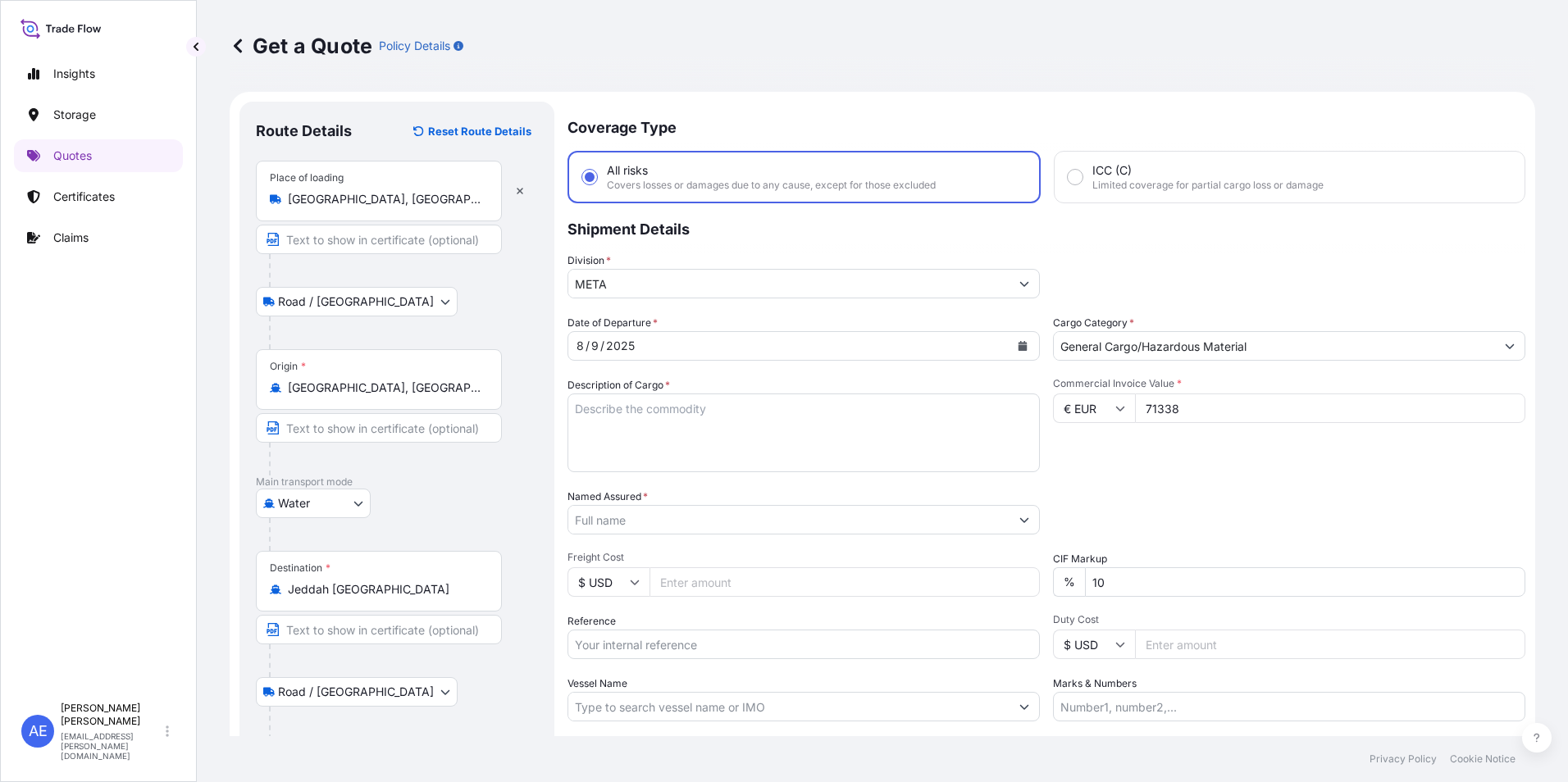
type input "71338"
drag, startPoint x: 1109, startPoint y: 578, endPoint x: 985, endPoint y: 614, distance: 129.1
click at [985, 614] on div "Date of Departure * [DATE] Cargo Category * General Cargo/Hazardous Material De…" at bounding box center [1046, 518] width 957 height 407
type input "0"
click at [650, 438] on textarea "Description of Cargo *" at bounding box center [804, 433] width 472 height 78
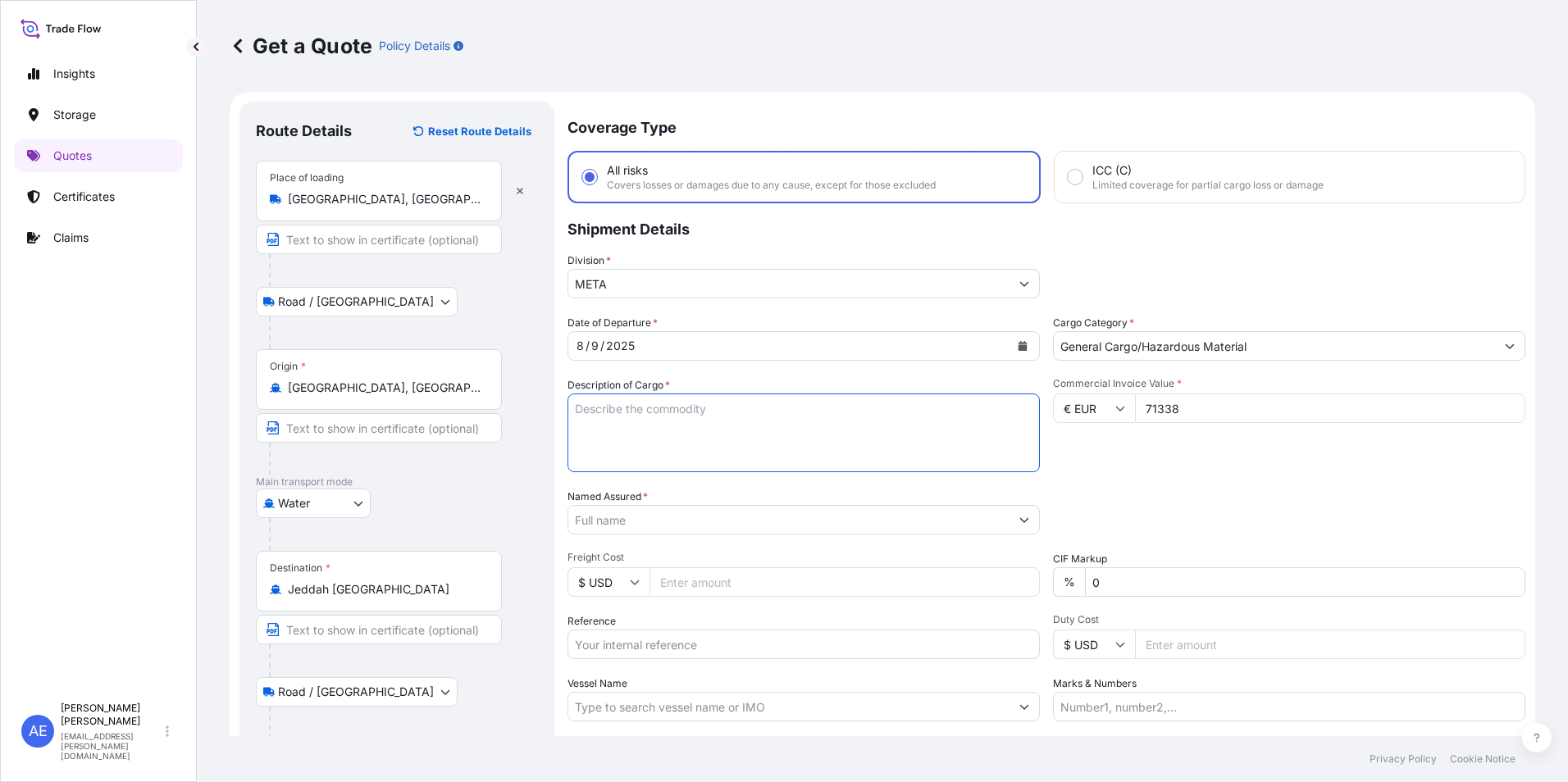
paste textarea "CENTRIFUGAL PUMP"
type textarea "CENTRIFUGAL PUMP"
click at [671, 523] on input "Named Assured *" at bounding box center [786, 520] width 435 height 30
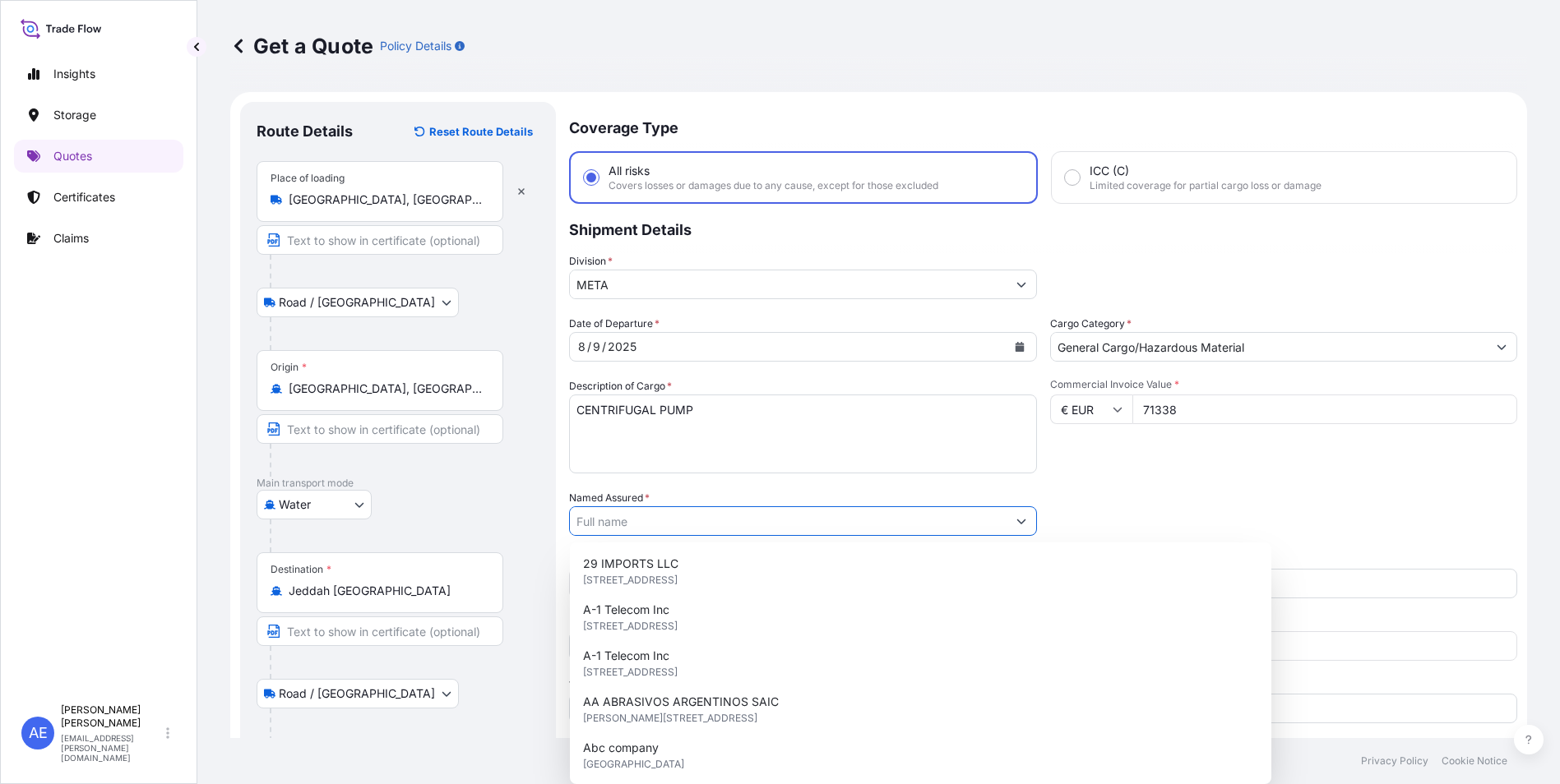
paste input "[PERSON_NAME] CO. LTD"
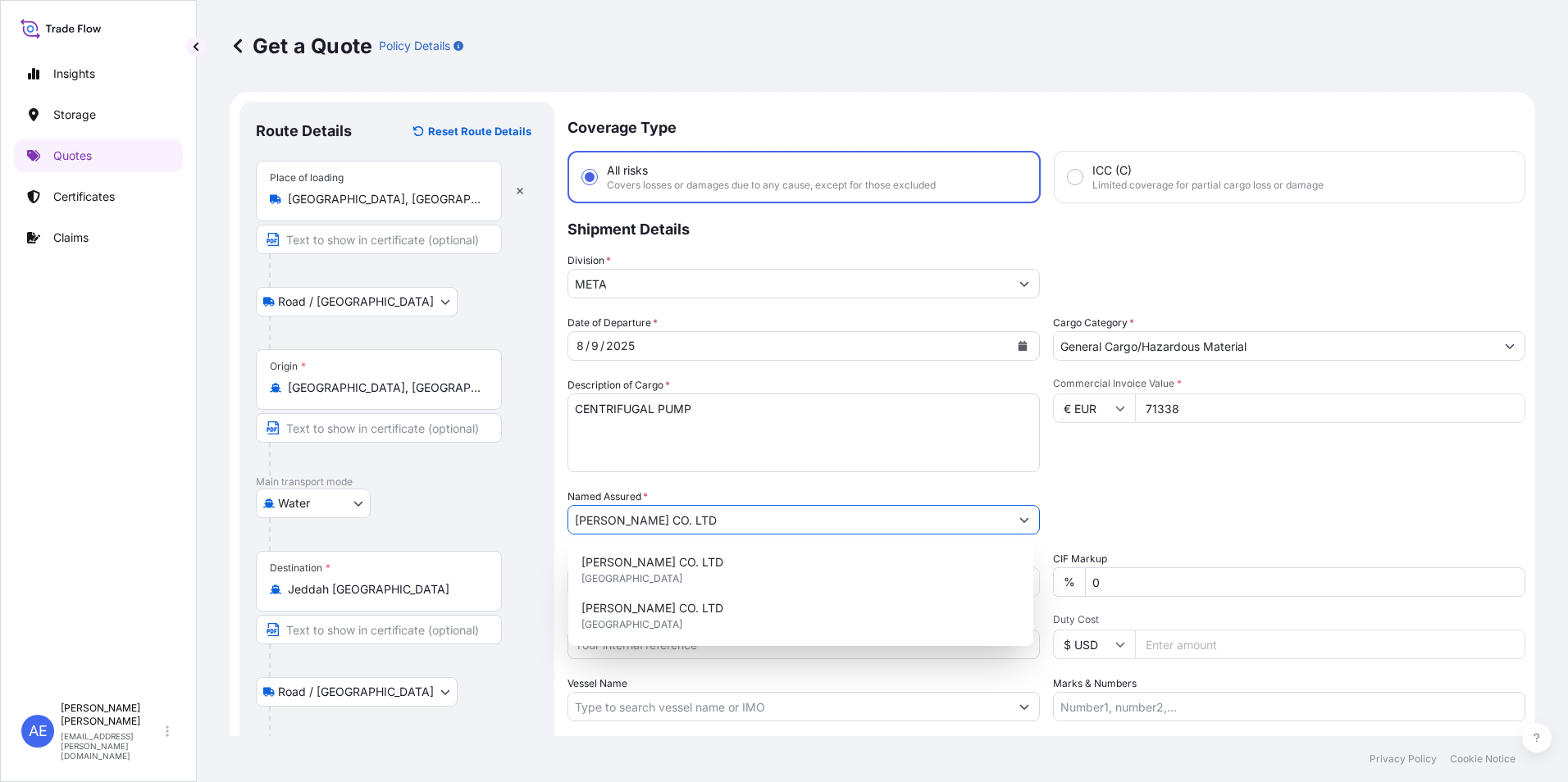
type input "[PERSON_NAME] CO. LTD"
click at [1203, 484] on div "Date of Departure * [DATE] Cargo Category * General Cargo/Hazardous Material De…" at bounding box center [1046, 518] width 957 height 407
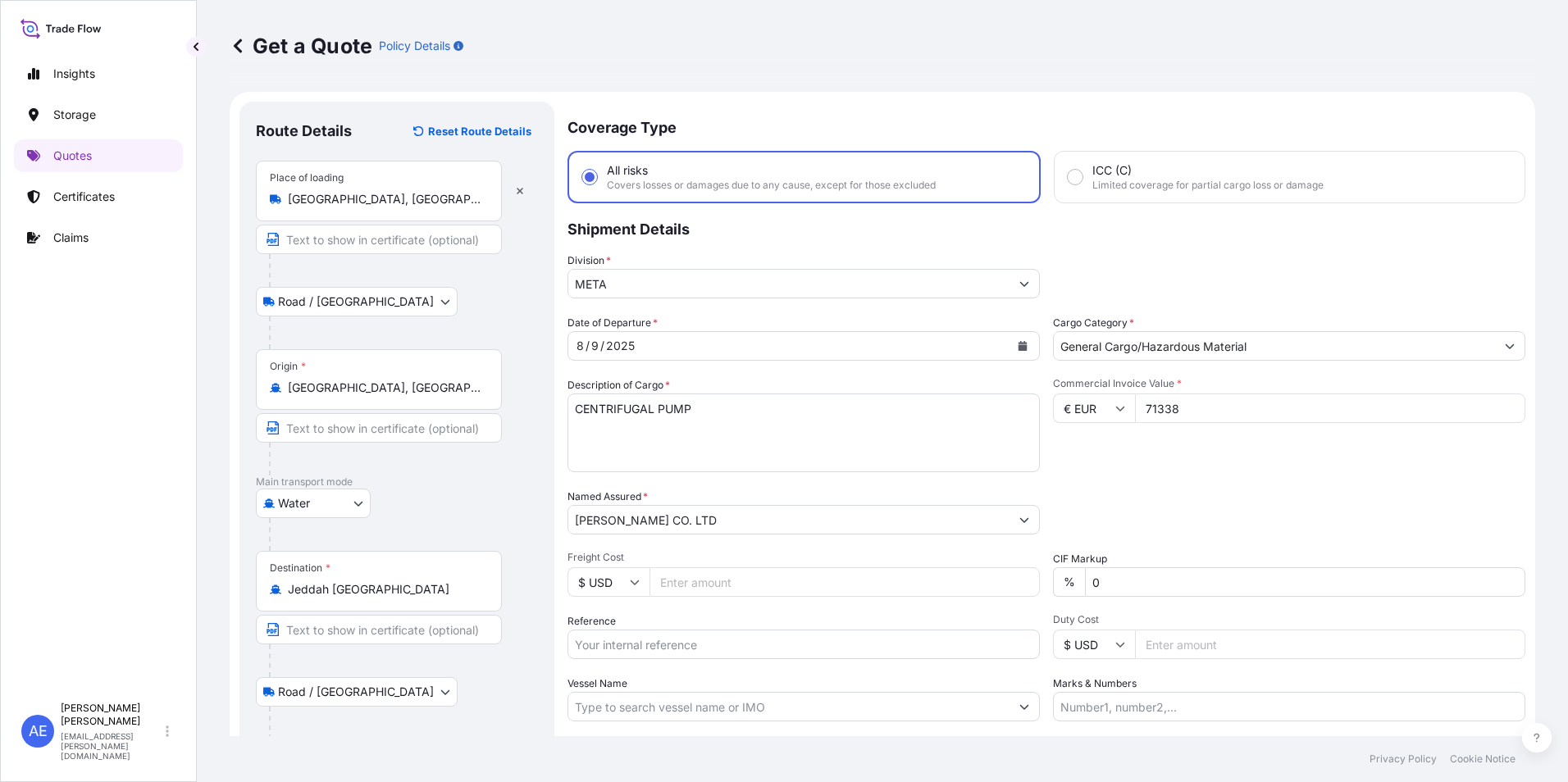
click at [659, 642] on input "Reference" at bounding box center [804, 644] width 472 height 30
paste input "SSLS2909"
type input "SSLS2909"
click at [1197, 493] on div "Packing Category Type to search a container mode Please select a primary mode o…" at bounding box center [1289, 511] width 472 height 46
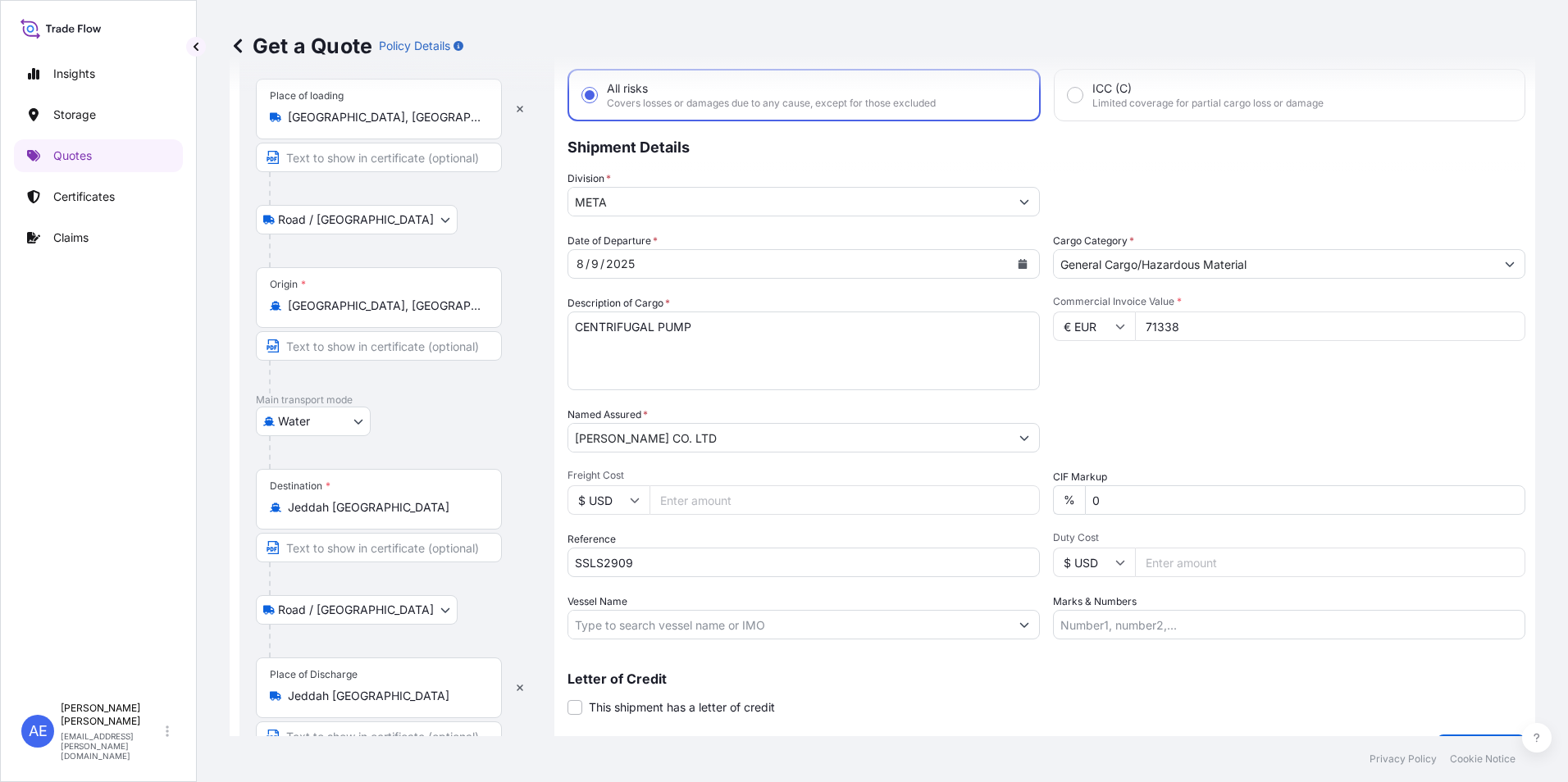
scroll to position [123, 0]
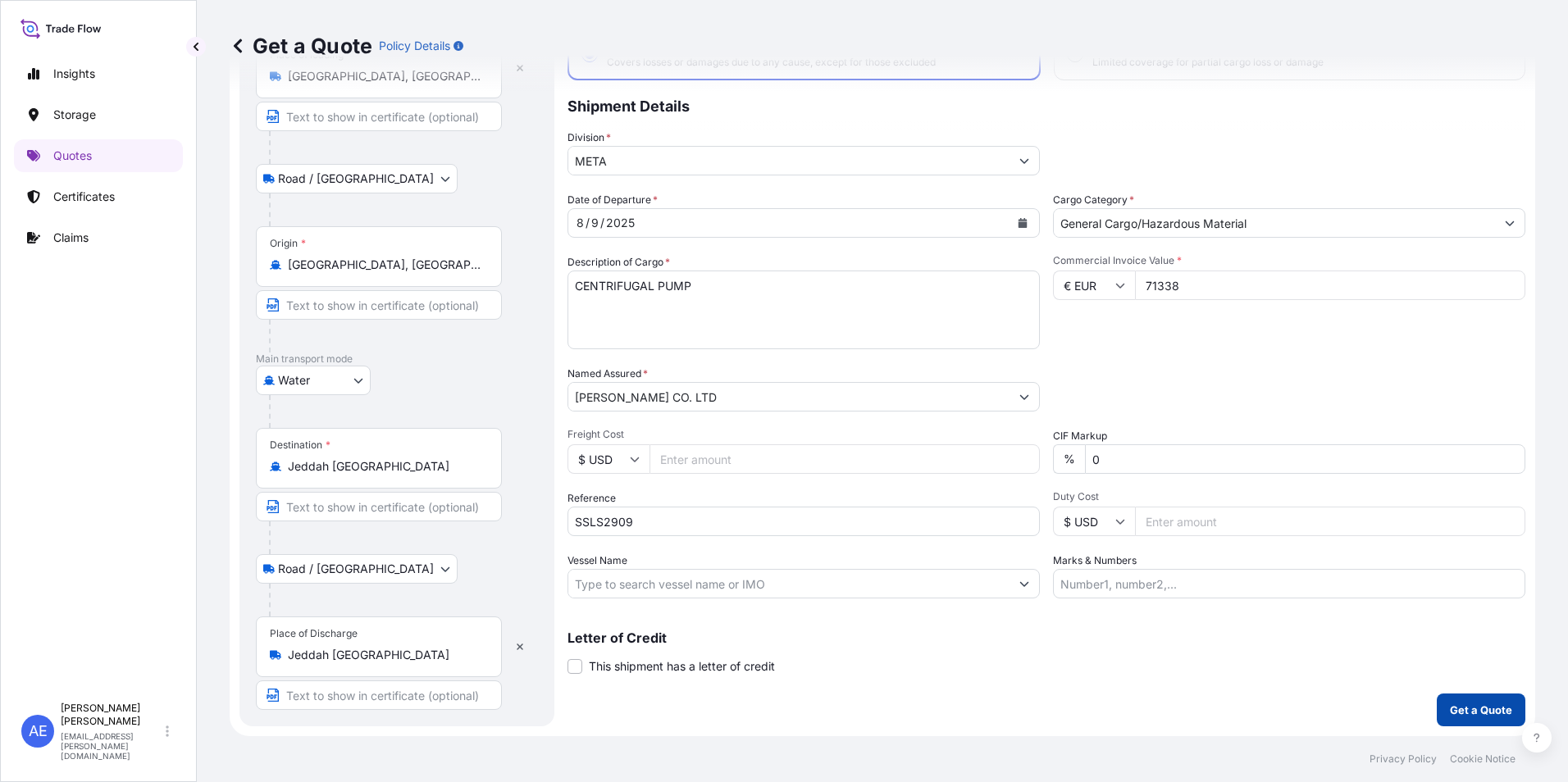
click at [1450, 705] on p "Get a Quote" at bounding box center [1481, 709] width 62 height 16
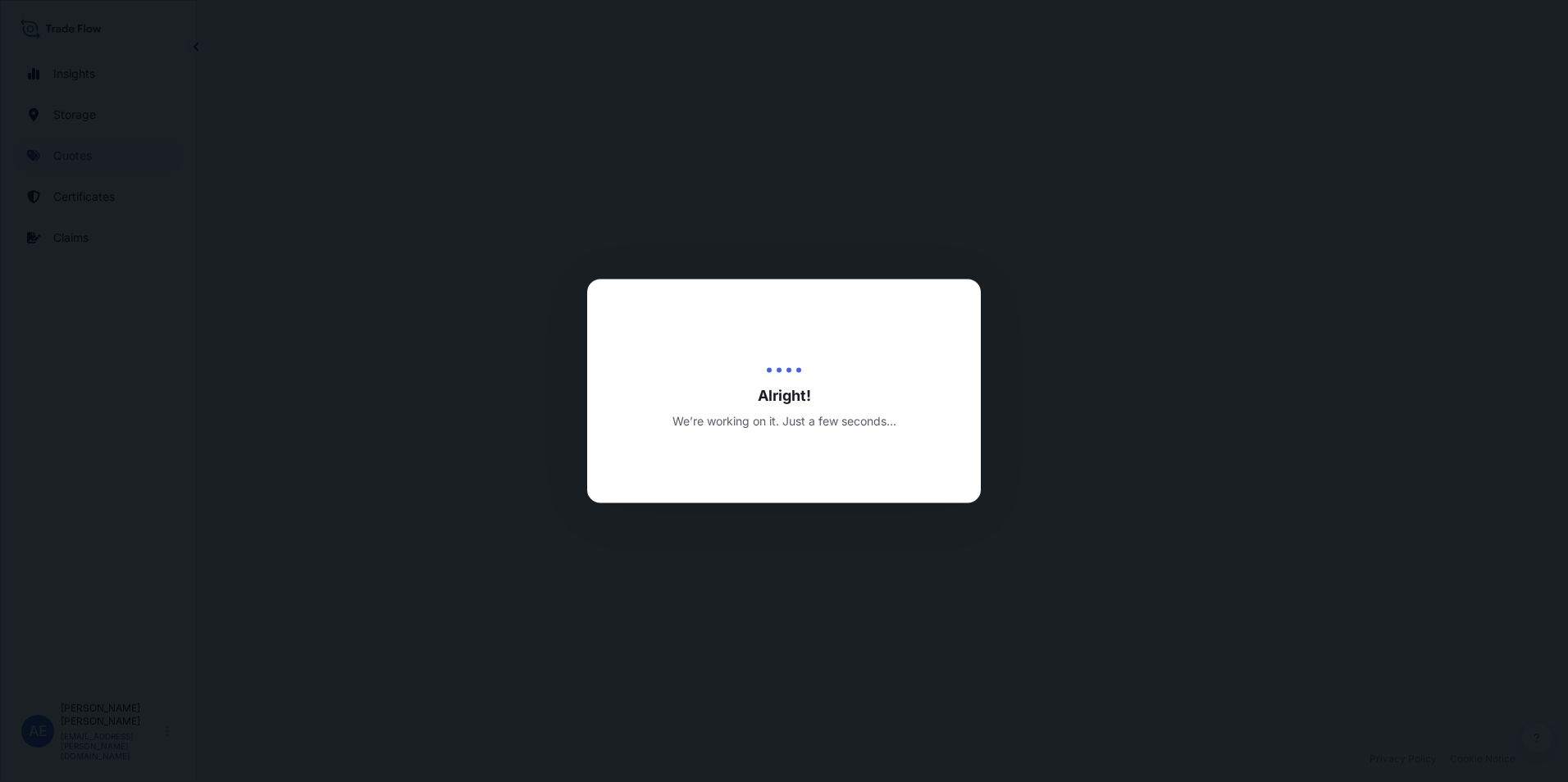
select select "Road / [GEOGRAPHIC_DATA]"
select select "Water"
select select "Road / [GEOGRAPHIC_DATA]"
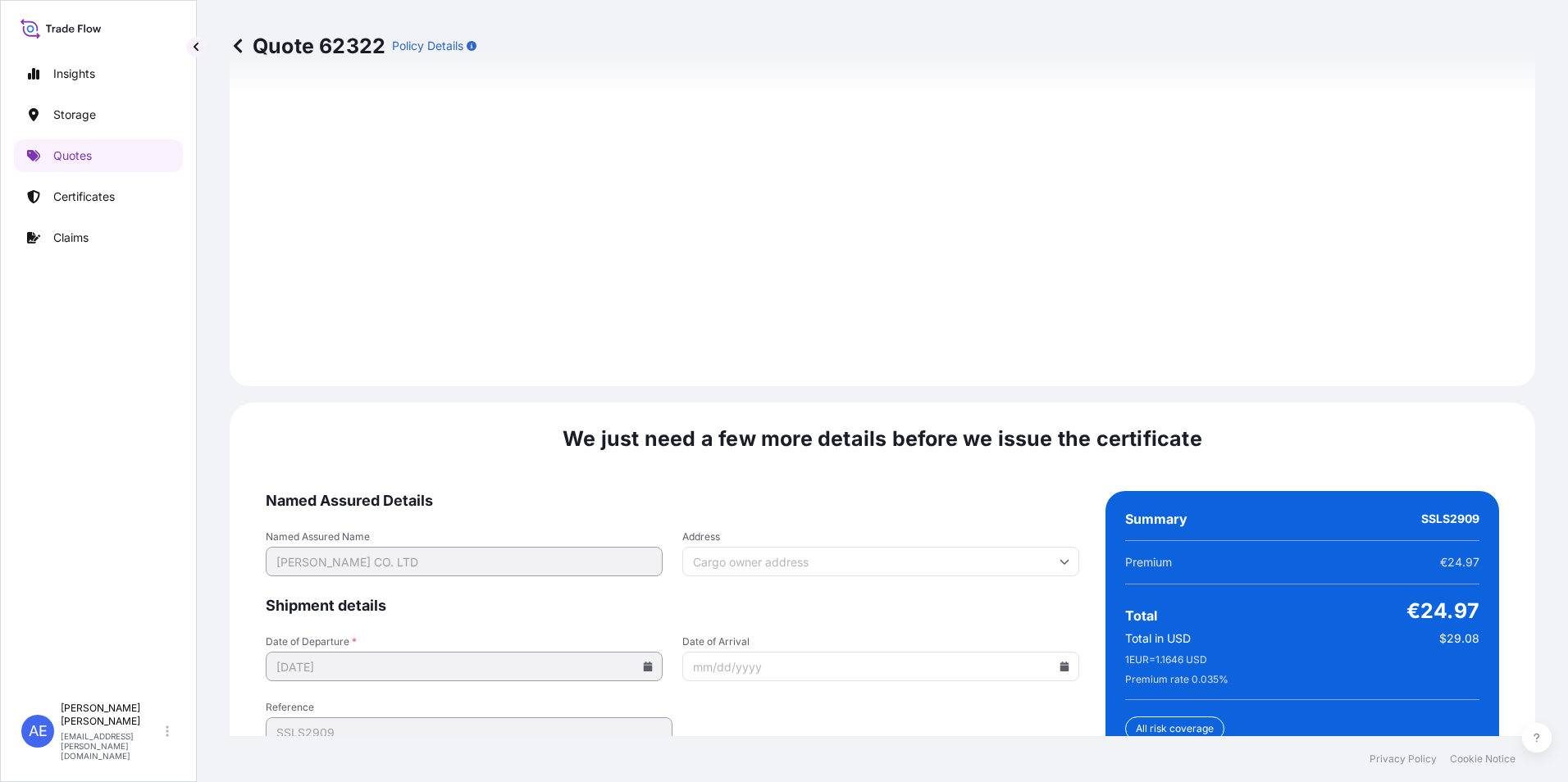
scroll to position [2526, 0]
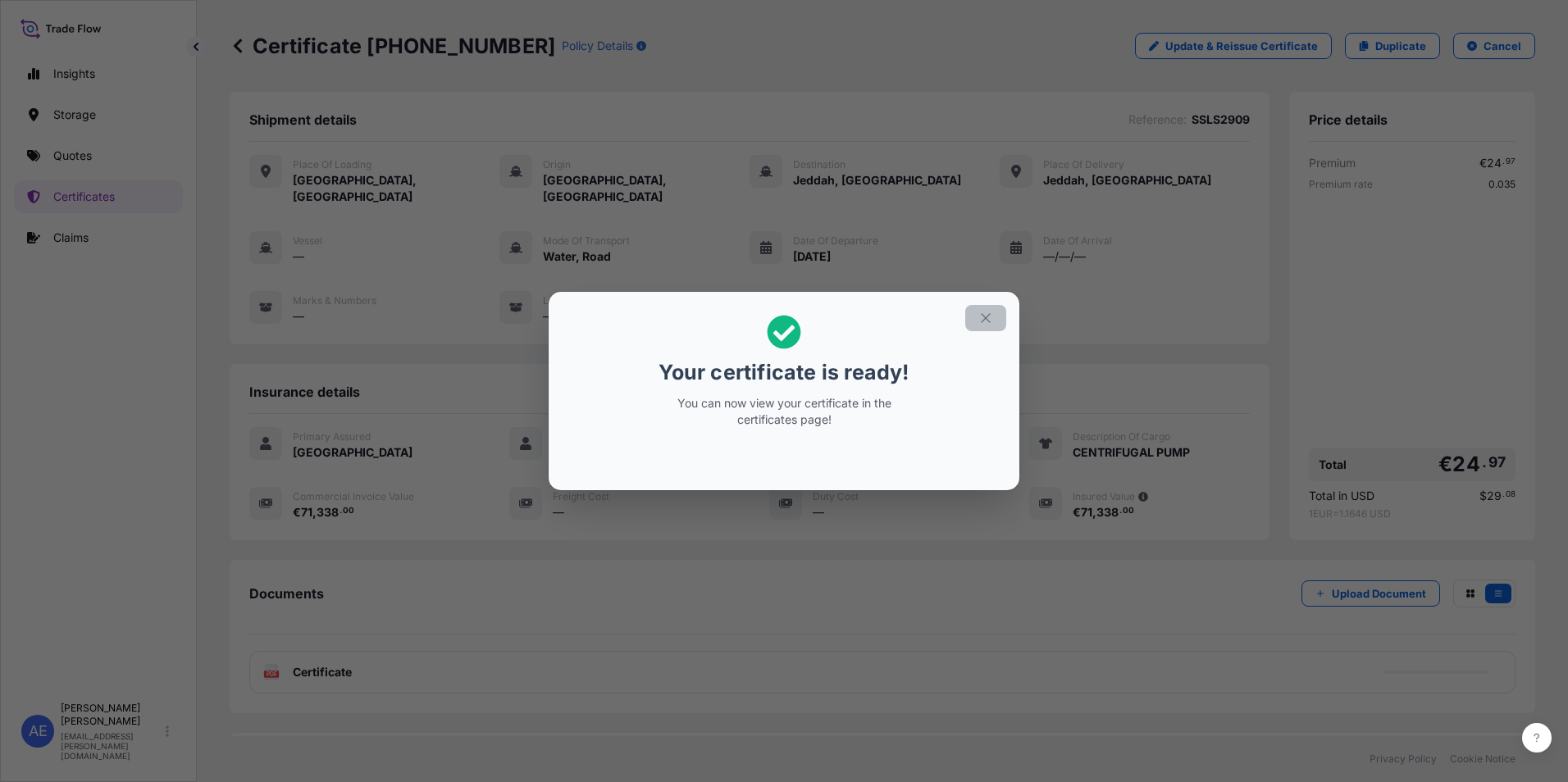
click at [988, 316] on icon "button" at bounding box center [985, 317] width 14 height 14
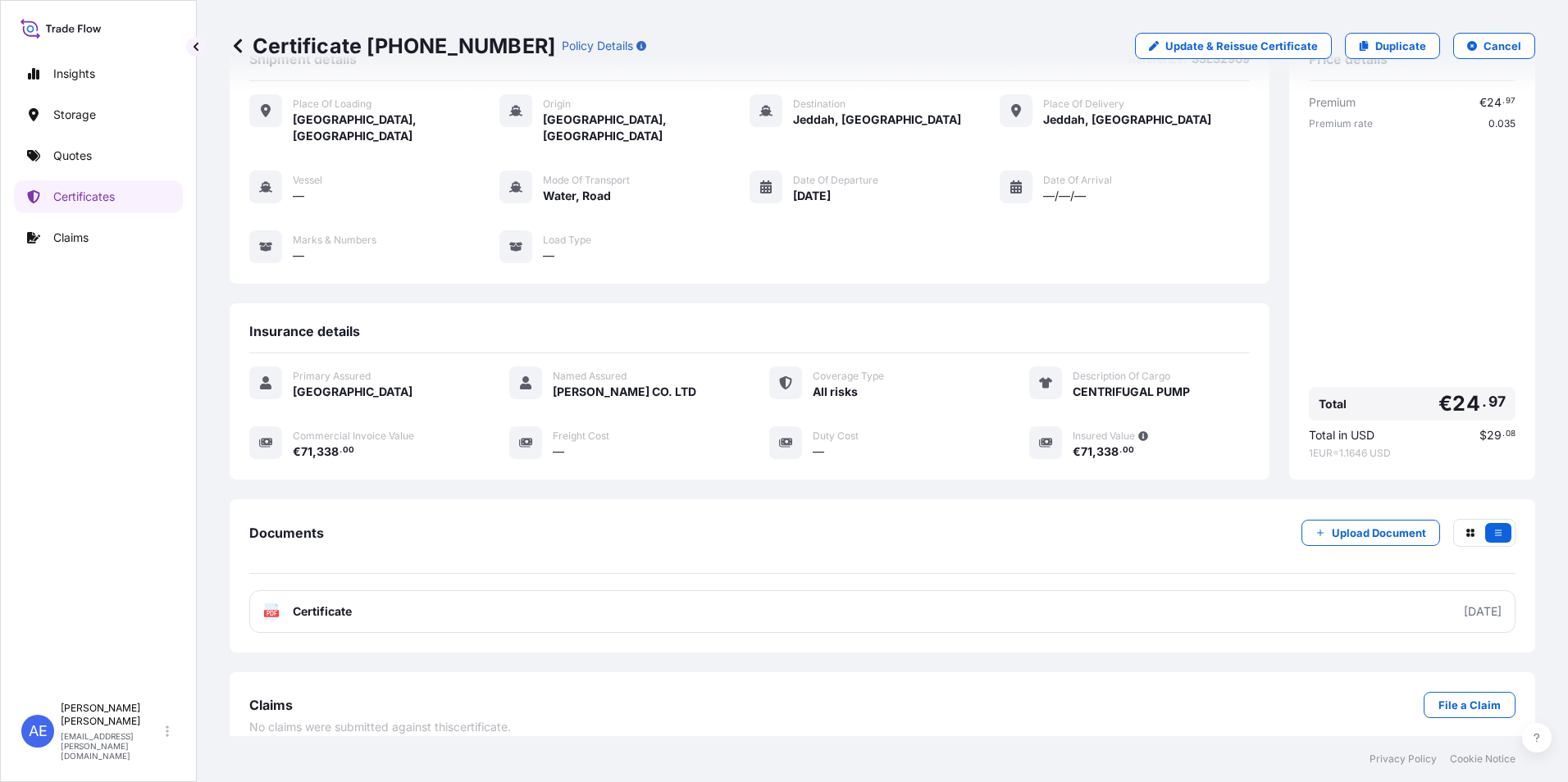
scroll to position [63, 0]
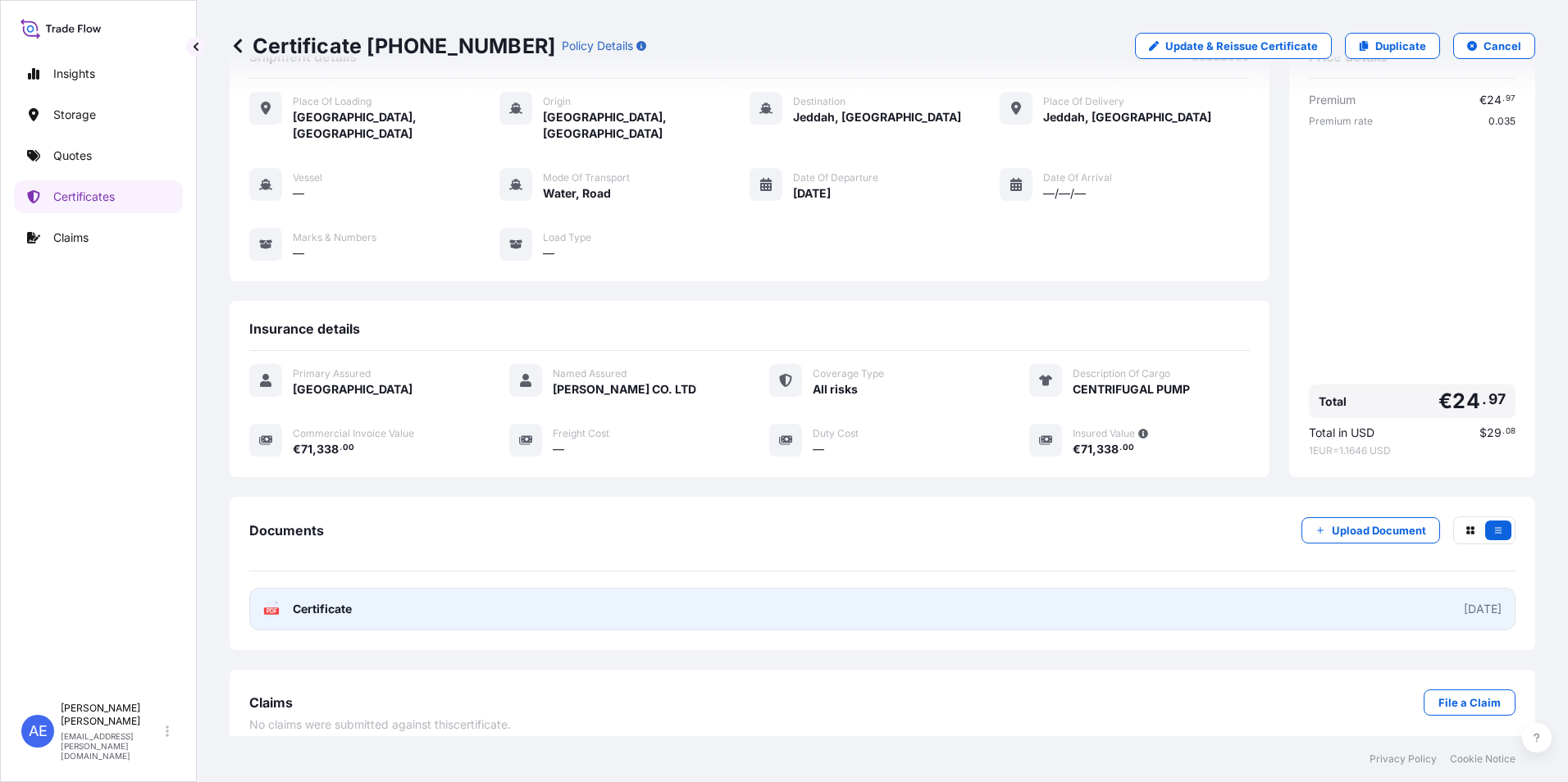
click at [699, 603] on link "PDF Certificate [DATE]" at bounding box center [881, 609] width 1266 height 43
